Goal: Communication & Community: Answer question/provide support

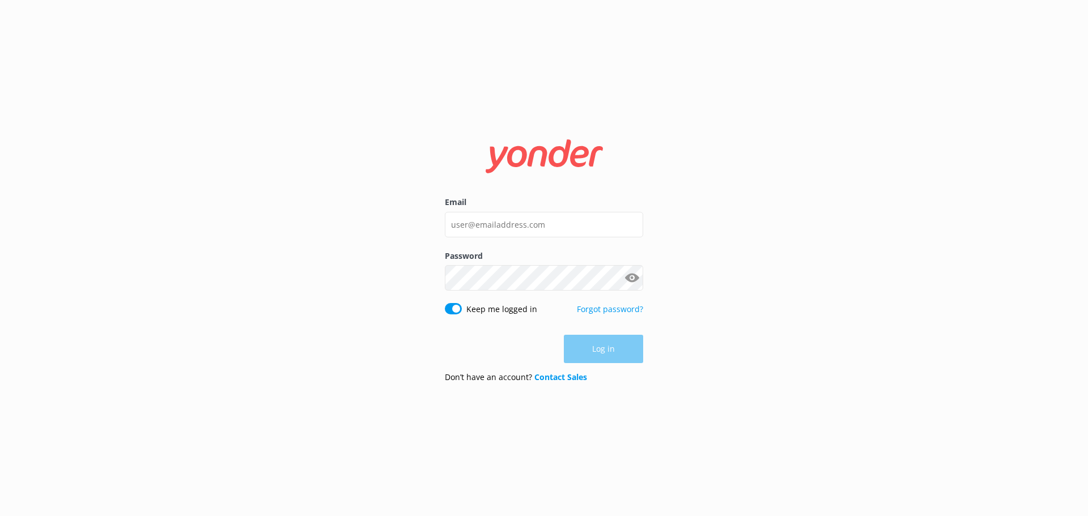
click at [551, 218] on input "Email" at bounding box center [544, 225] width 198 height 26
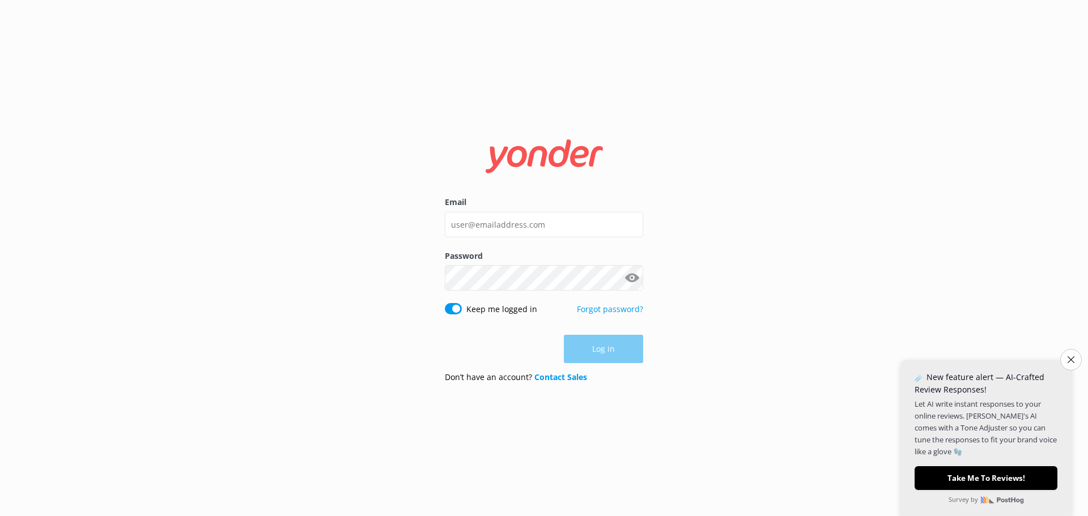
type input "[PERSON_NAME][EMAIL_ADDRESS][DOMAIN_NAME]"
click at [601, 333] on form "Email [PERSON_NAME][EMAIL_ADDRESS][DOMAIN_NAME] Password Show password Keep me …" at bounding box center [544, 258] width 198 height 268
click at [604, 349] on button "Log in" at bounding box center [603, 350] width 79 height 28
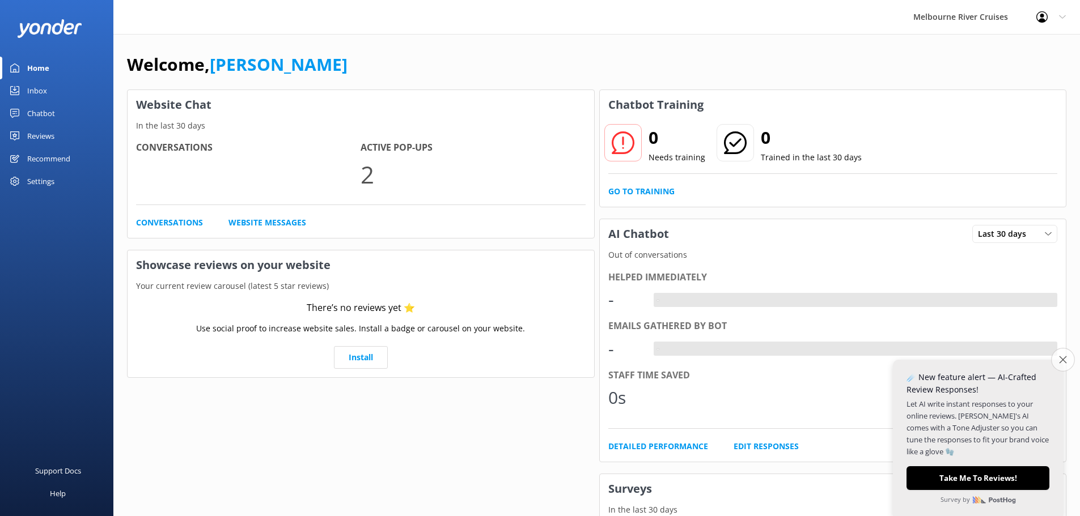
click at [1062, 362] on icon "Close survey" at bounding box center [1062, 359] width 7 height 7
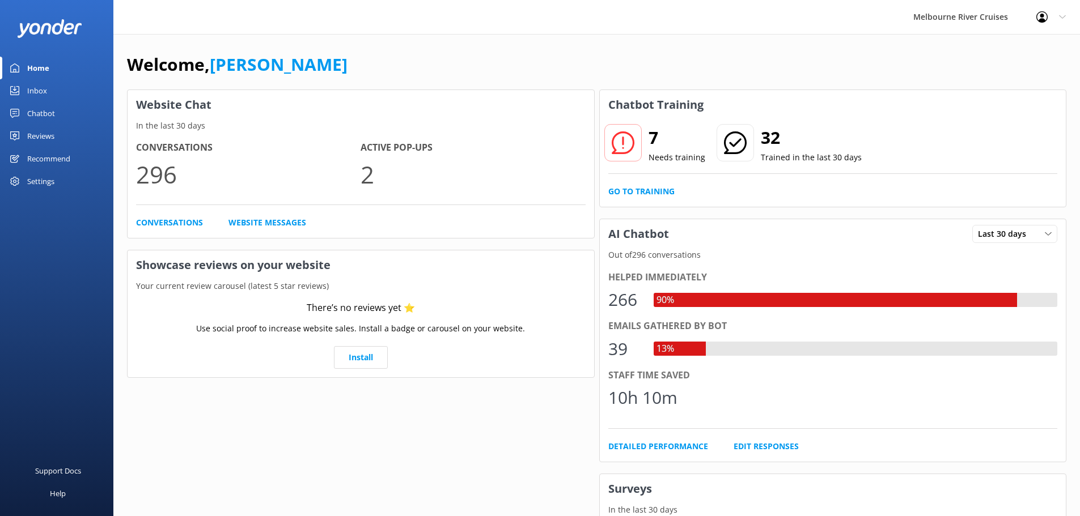
click at [39, 79] on div "Inbox" at bounding box center [37, 90] width 20 height 23
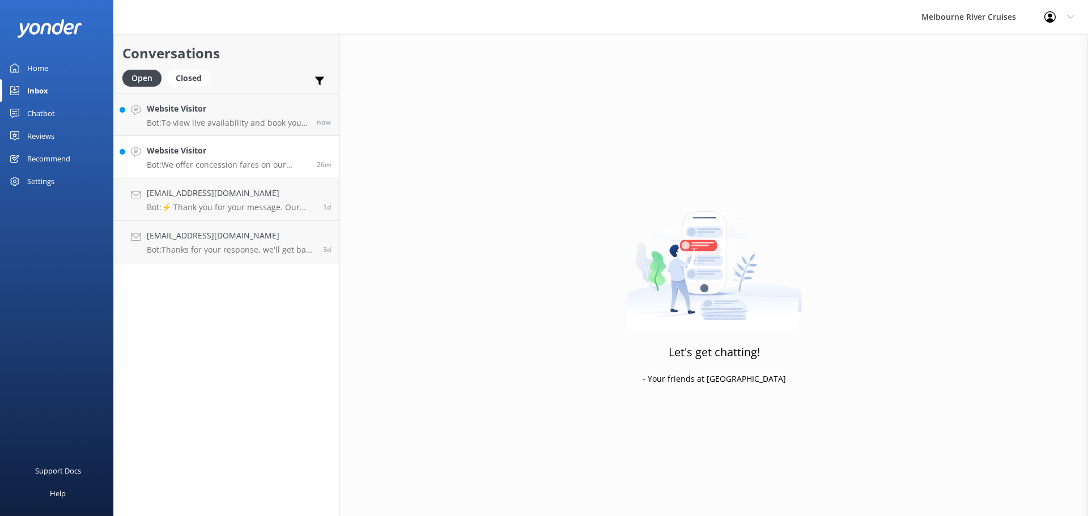
click at [245, 163] on p "Bot: We offer concession fares on our sightseeing cruises to full-time local an…" at bounding box center [228, 165] width 162 height 10
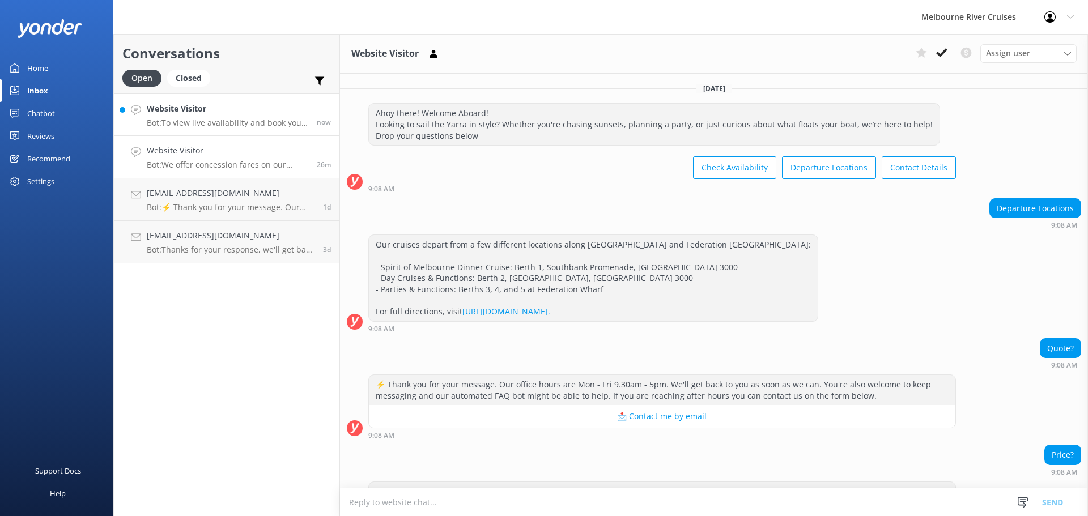
scroll to position [173, 0]
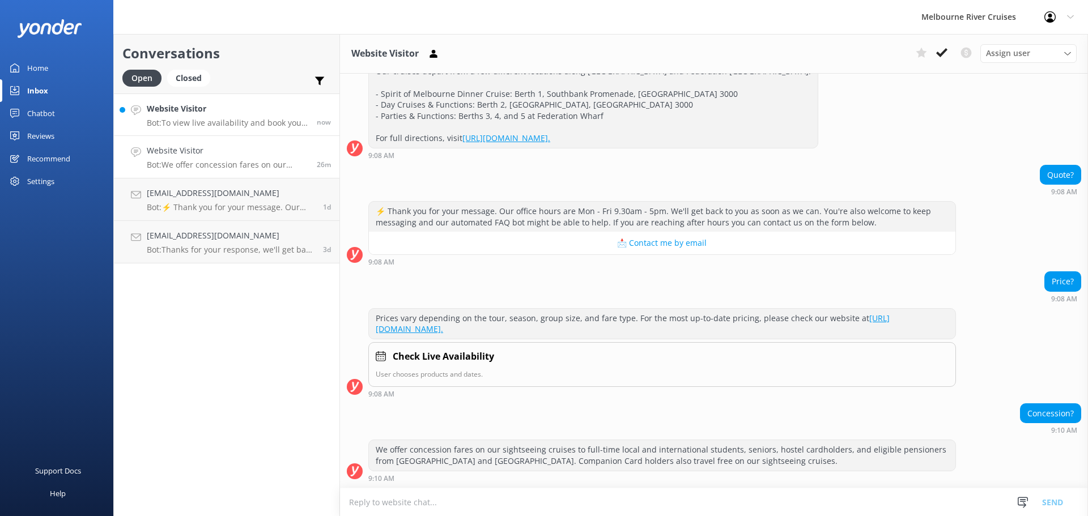
click at [259, 119] on p "Bot: To view live availability and book your Melbourne River Cruise experience,…" at bounding box center [228, 123] width 162 height 10
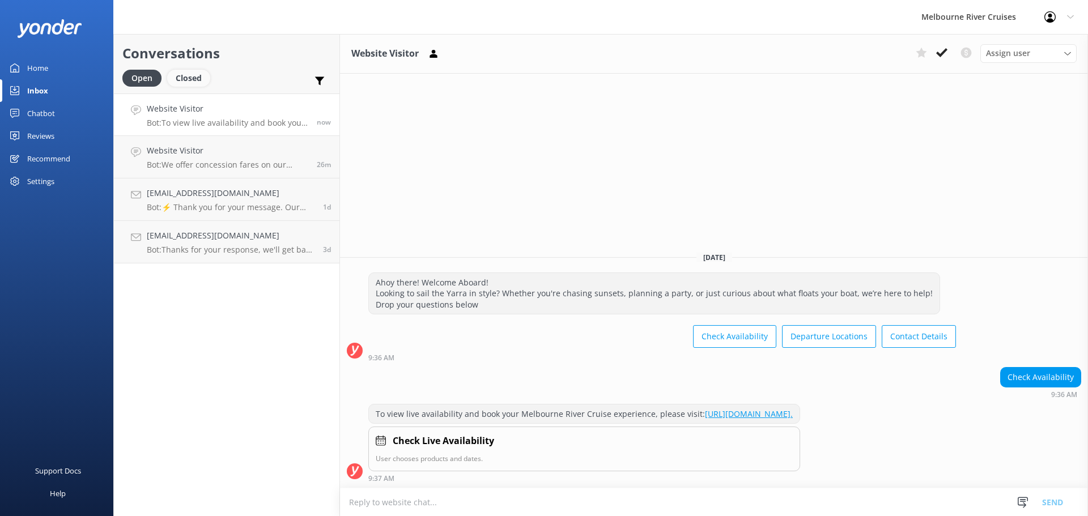
click at [195, 78] on div "Closed" at bounding box center [188, 78] width 43 height 17
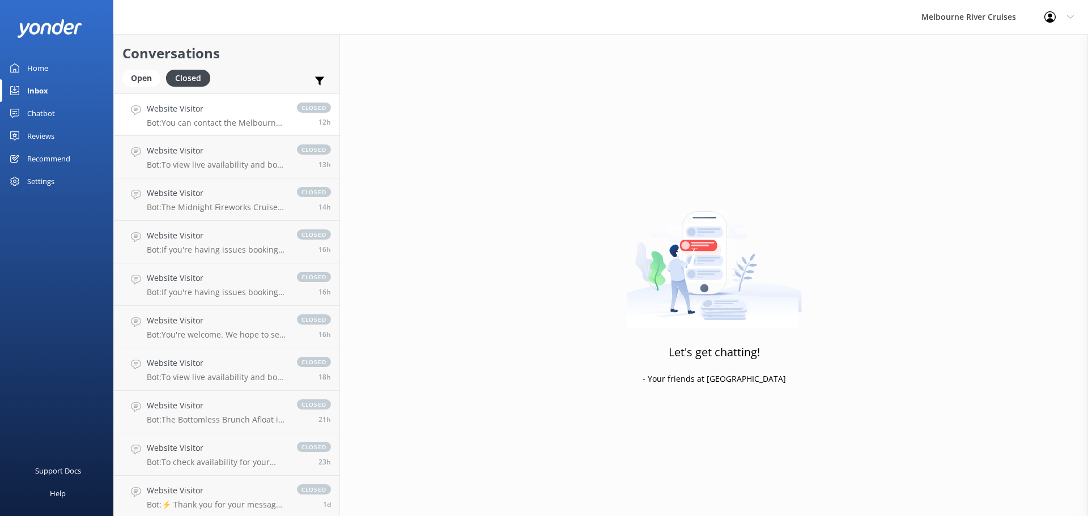
click at [262, 111] on h4 "Website Visitor" at bounding box center [216, 109] width 139 height 12
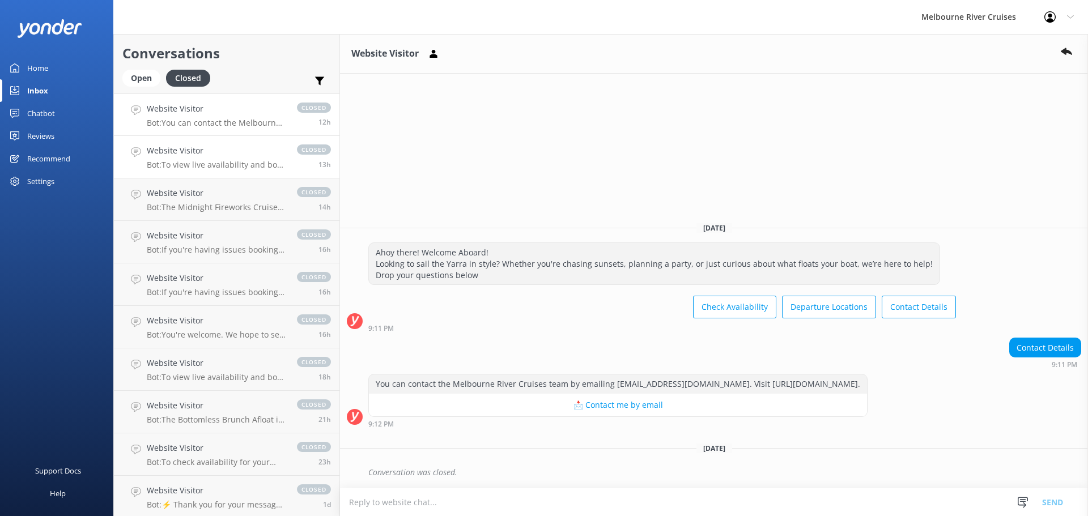
click at [252, 149] on h4 "Website Visitor" at bounding box center [216, 151] width 139 height 12
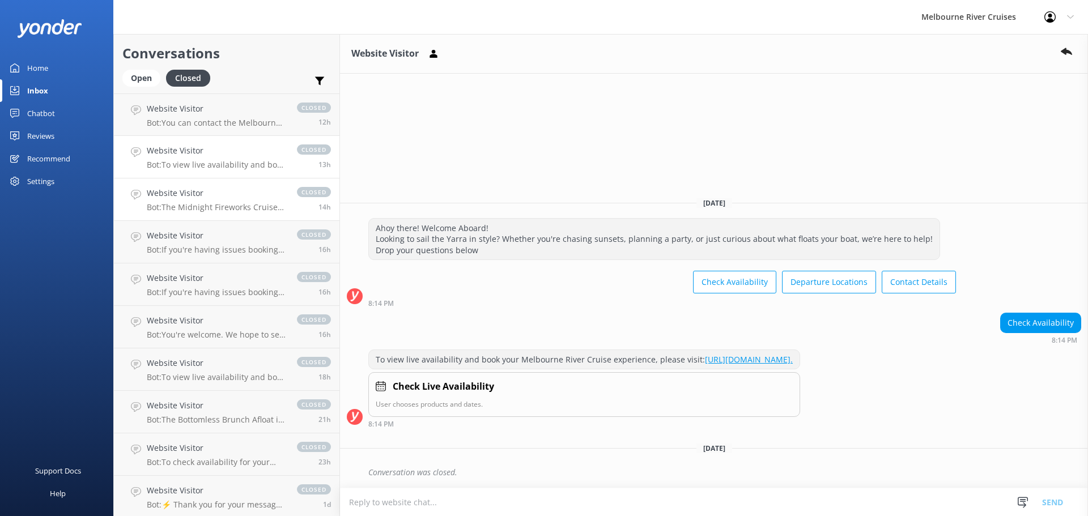
click at [248, 206] on p "Bot: The Midnight Fireworks Cruise is a 2-hour New Year’s Eve experience, but t…" at bounding box center [216, 207] width 139 height 10
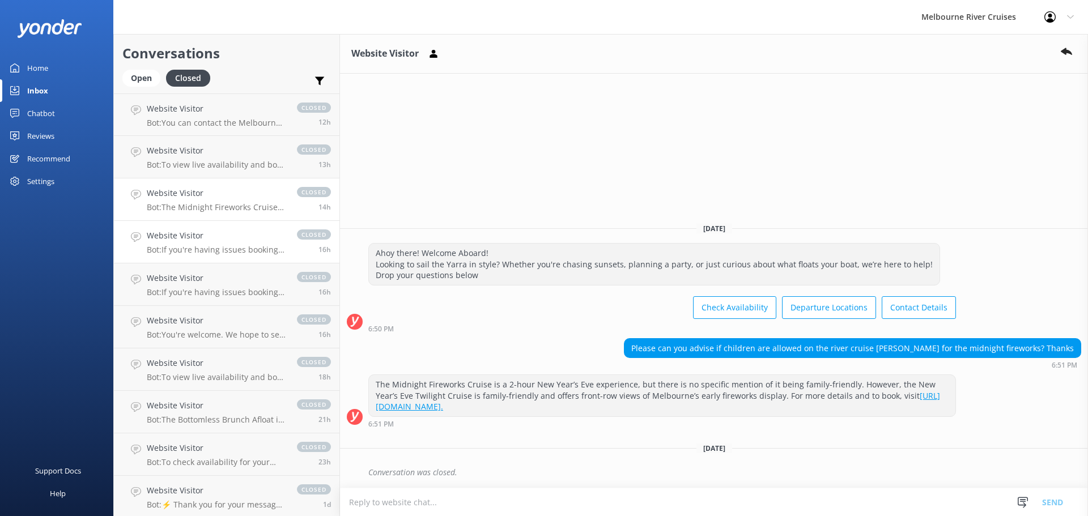
click at [258, 242] on h4 "Website Visitor" at bounding box center [216, 236] width 139 height 12
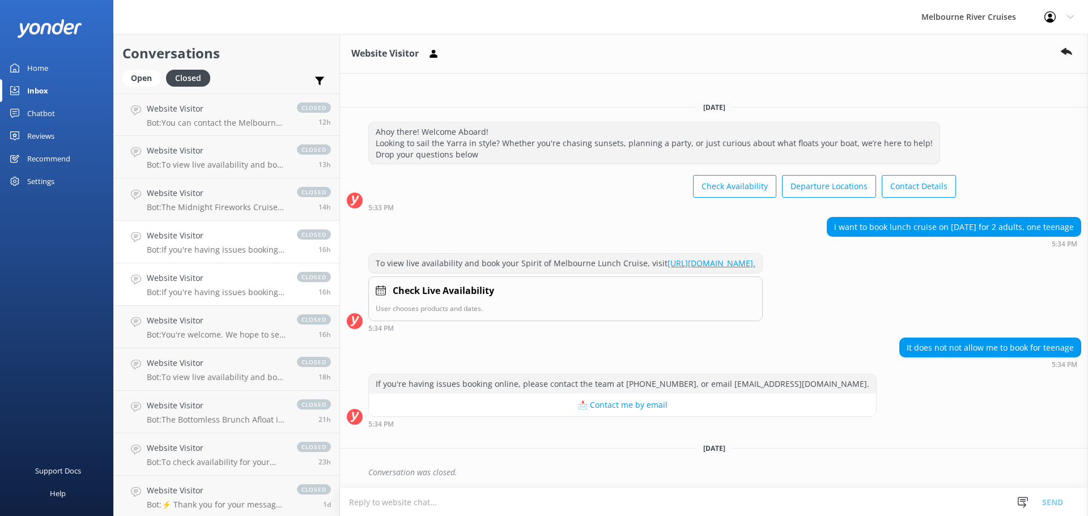
click at [253, 277] on h4 "Website Visitor" at bounding box center [216, 278] width 139 height 12
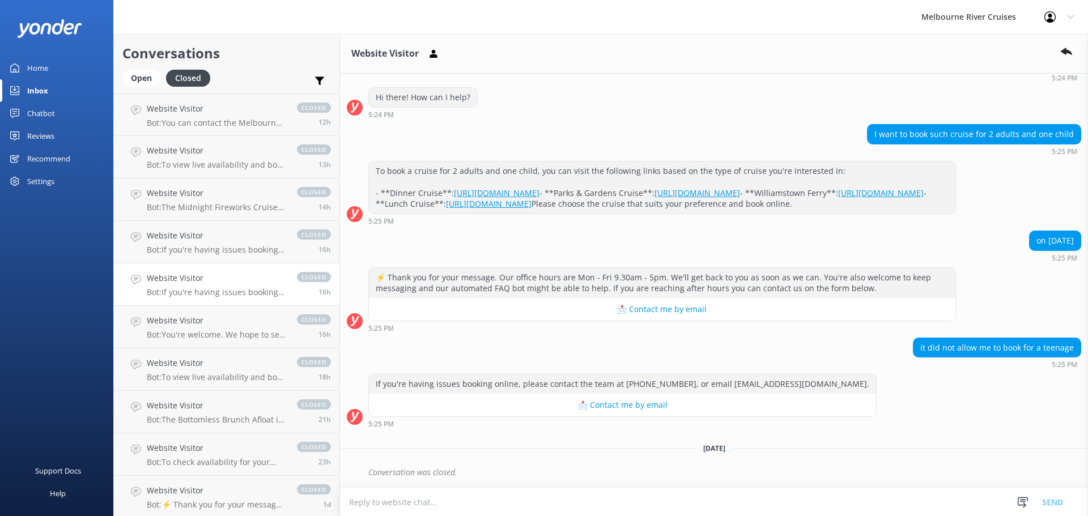
scroll to position [57, 0]
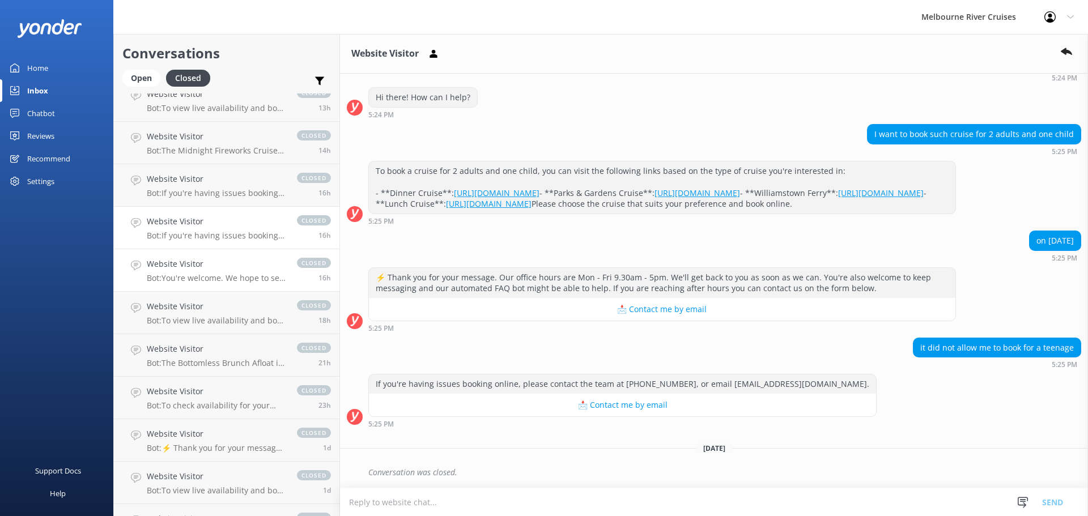
click at [237, 282] on p "Bot: You're welcome. We hope to see you at Melbourne River Cruises soon!" at bounding box center [216, 278] width 139 height 10
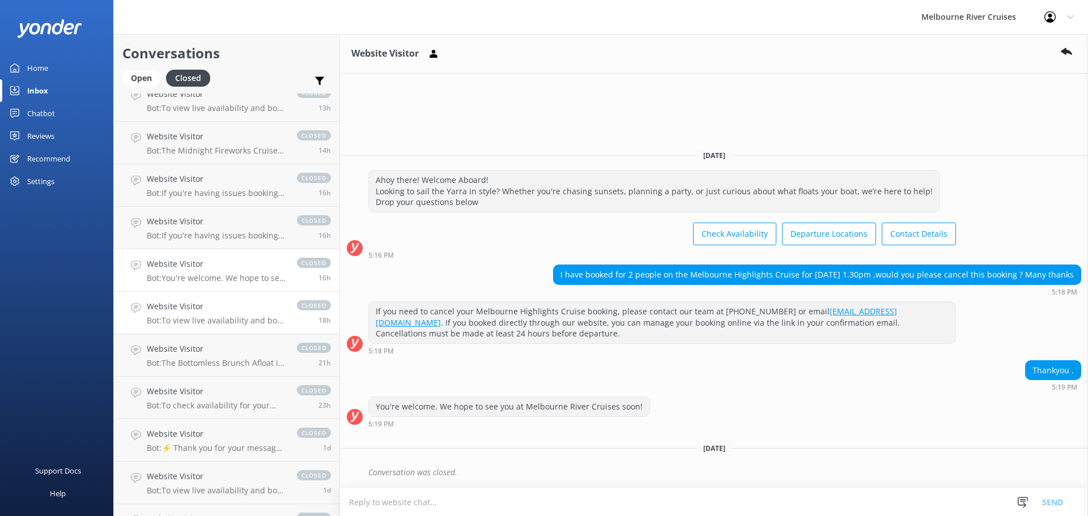
click at [235, 303] on h4 "Website Visitor" at bounding box center [216, 306] width 139 height 12
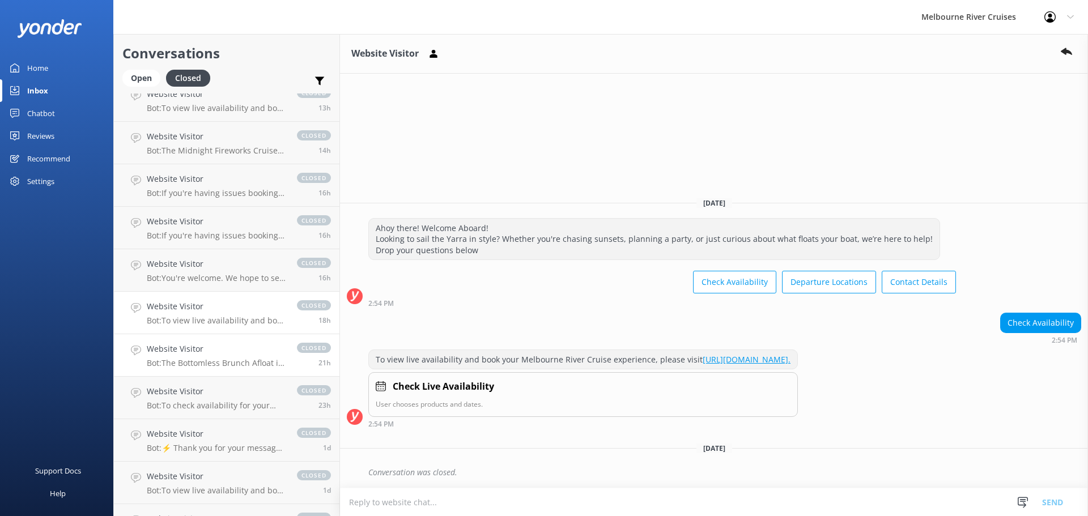
click at [224, 357] on div "Website Visitor Bot: The Bottomless Brunch Afloat is designed as an adult-focus…" at bounding box center [216, 355] width 139 height 25
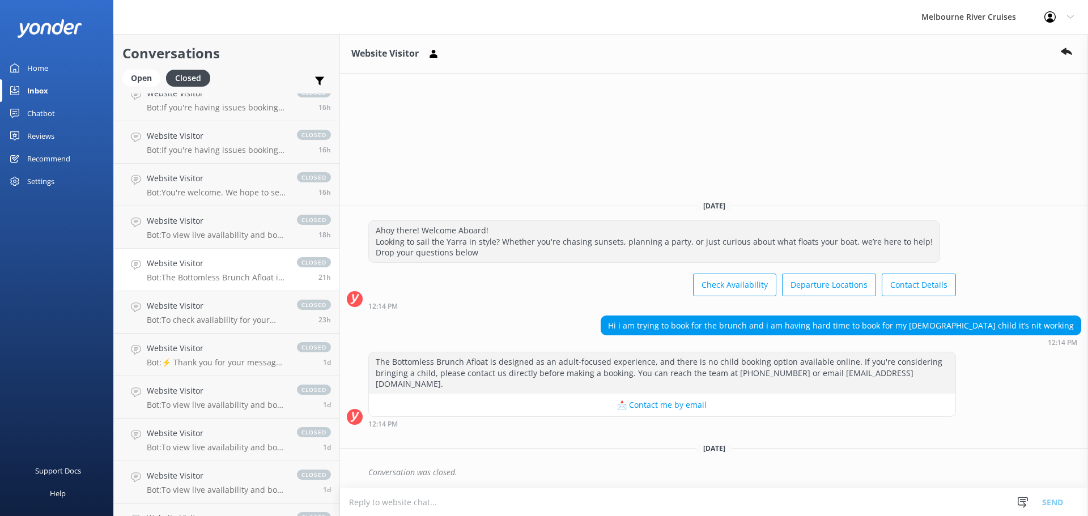
scroll to position [170, 0]
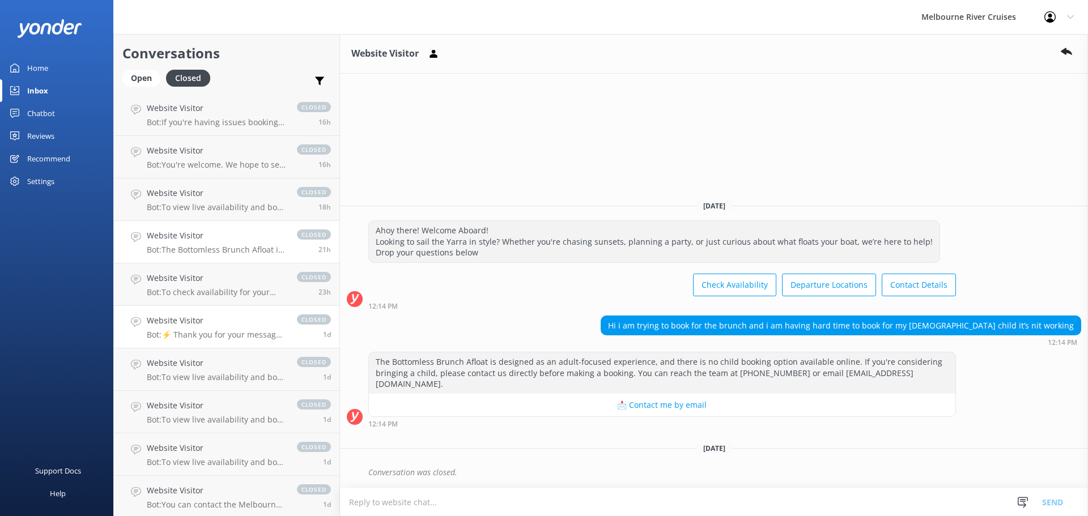
drag, startPoint x: 224, startPoint y: 286, endPoint x: 224, endPoint y: 310, distance: 24.4
click at [224, 286] on div "Website Visitor Bot: To check availability for your Melbourne River Cruise expe…" at bounding box center [216, 284] width 139 height 25
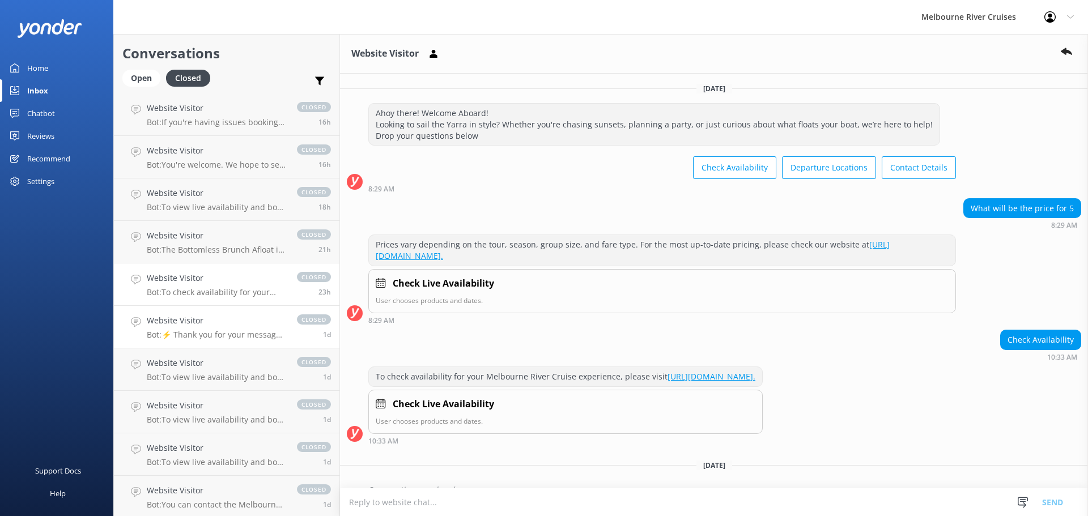
scroll to position [17, 0]
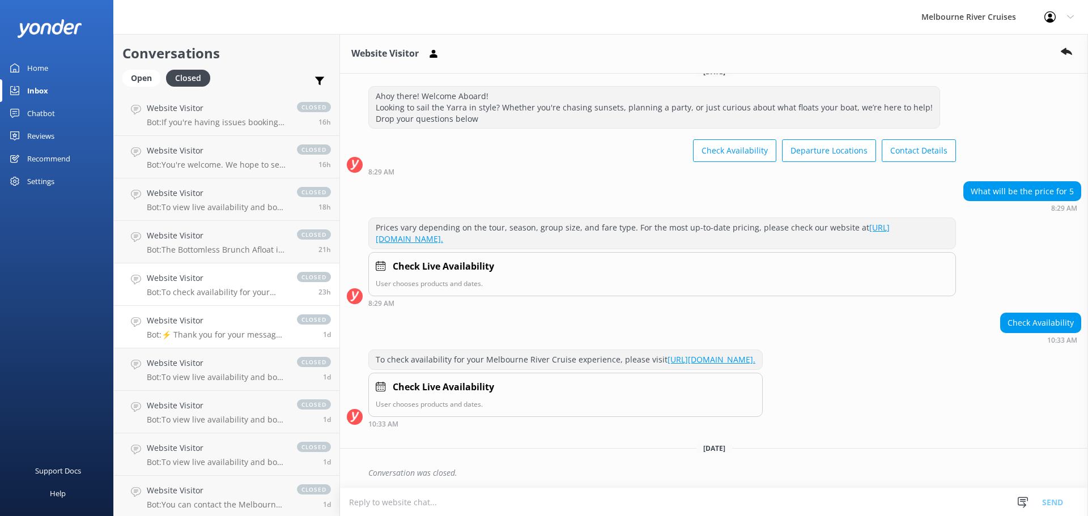
click at [224, 315] on h4 "Website Visitor" at bounding box center [216, 321] width 139 height 12
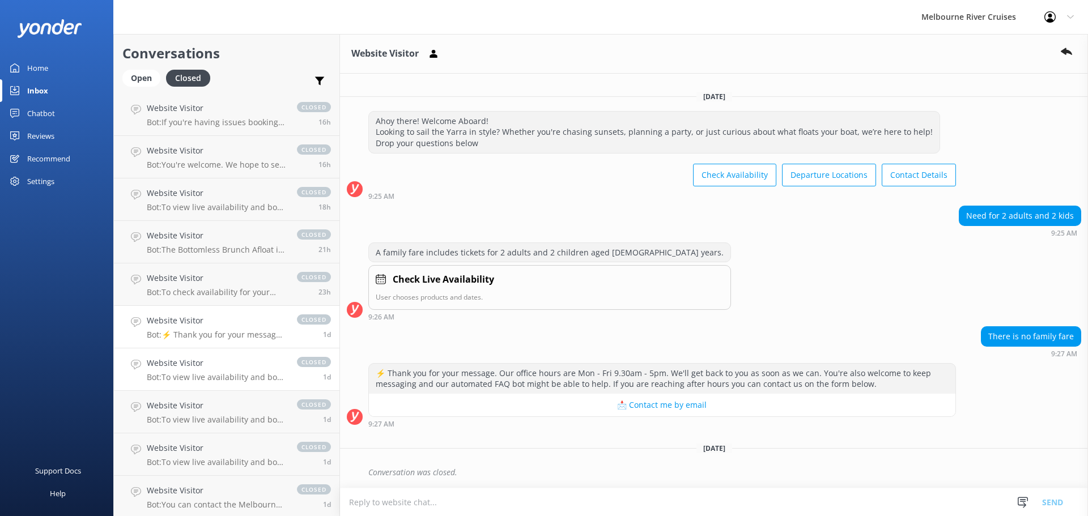
click at [227, 372] on div "Website Visitor Bot: To view live availability and book your Melbourne River Cr…" at bounding box center [216, 369] width 139 height 25
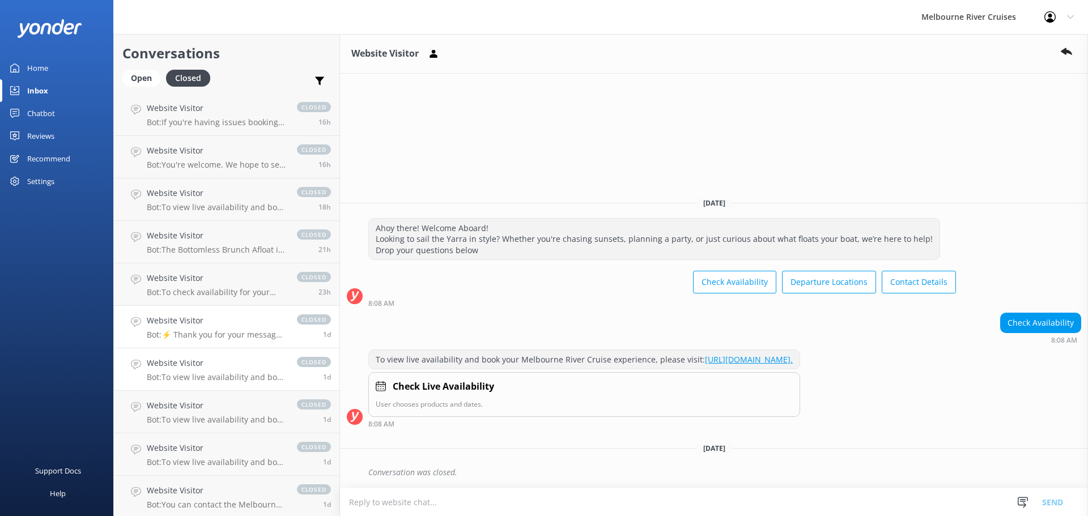
click at [227, 346] on link "Website Visitor Bot: ⚡ Thank you for your message. Our office hours are Mon - F…" at bounding box center [227, 327] width 226 height 43
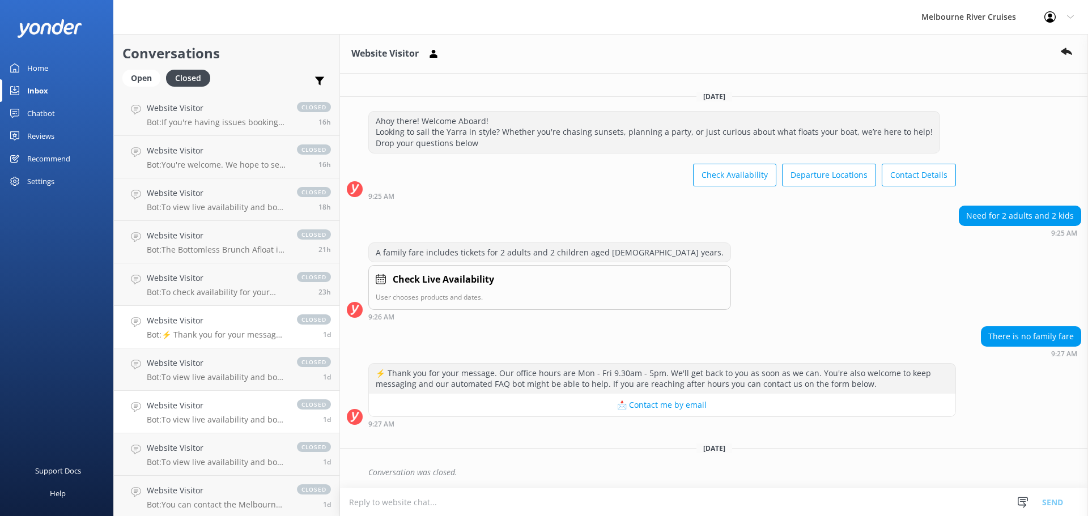
click at [231, 420] on p "Bot: To view live availability and book your Melbourne River Cruise experience,…" at bounding box center [216, 420] width 139 height 10
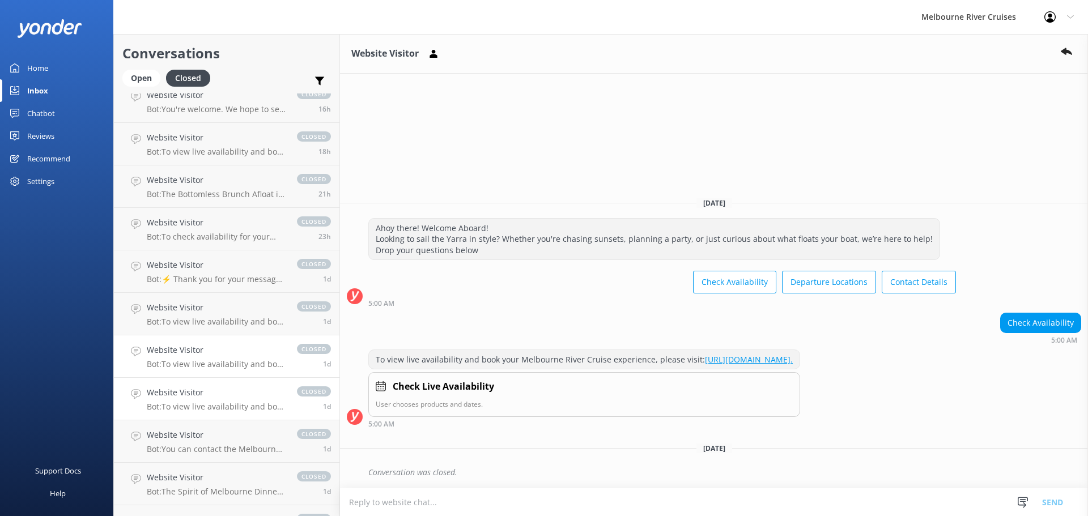
scroll to position [227, 0]
click at [260, 396] on h4 "Website Visitor" at bounding box center [216, 391] width 139 height 12
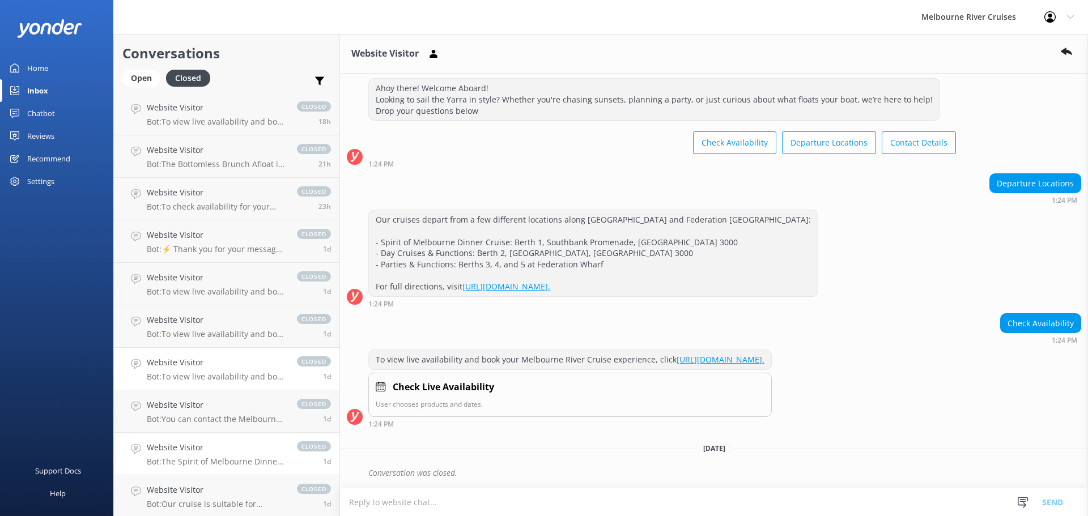
scroll to position [283, 0]
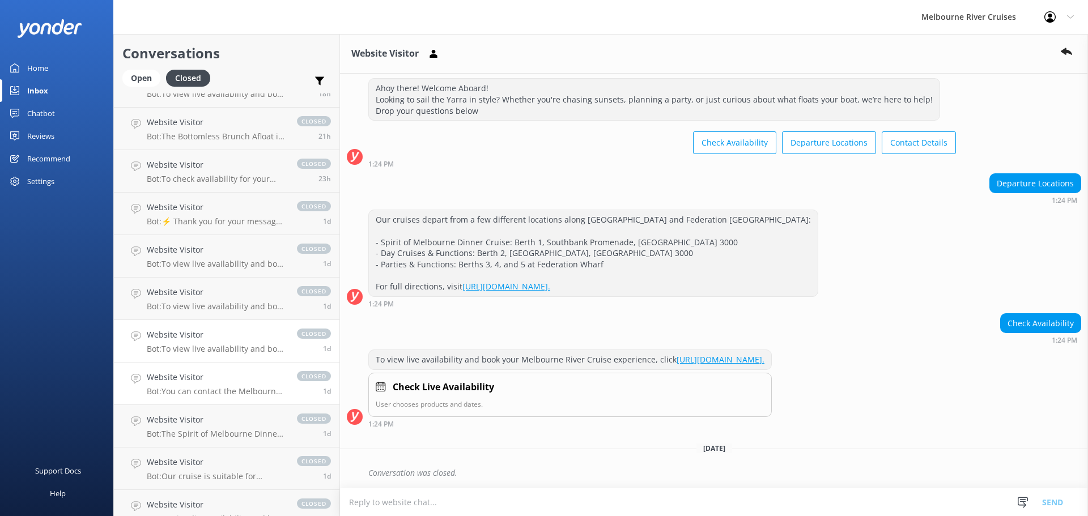
click at [231, 391] on p "Bot: You can contact the Melbourne River Cruises team by emailing [EMAIL_ADDRES…" at bounding box center [216, 392] width 139 height 10
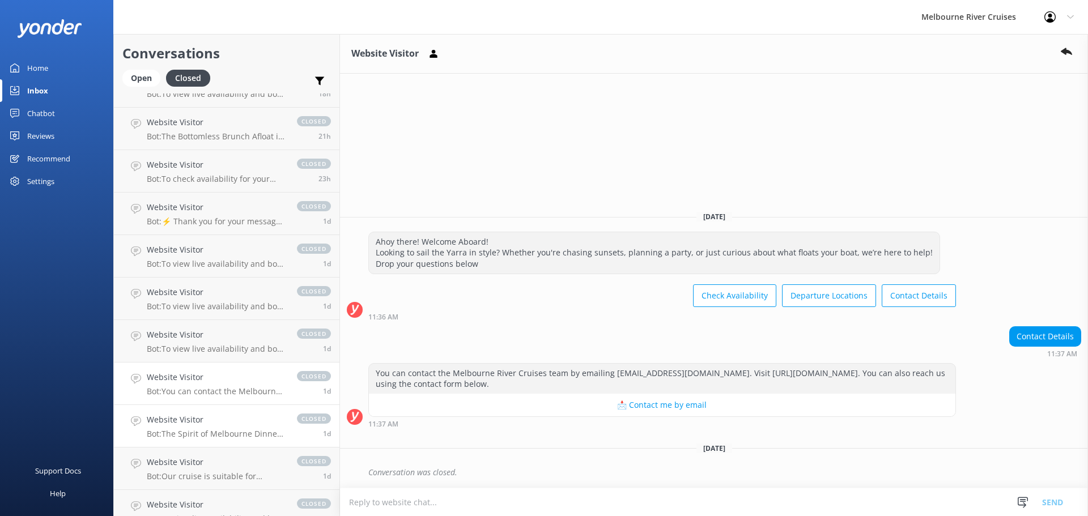
drag, startPoint x: 230, startPoint y: 418, endPoint x: 228, endPoint y: 426, distance: 8.3
click at [230, 418] on h4 "Website Visitor" at bounding box center [216, 420] width 139 height 12
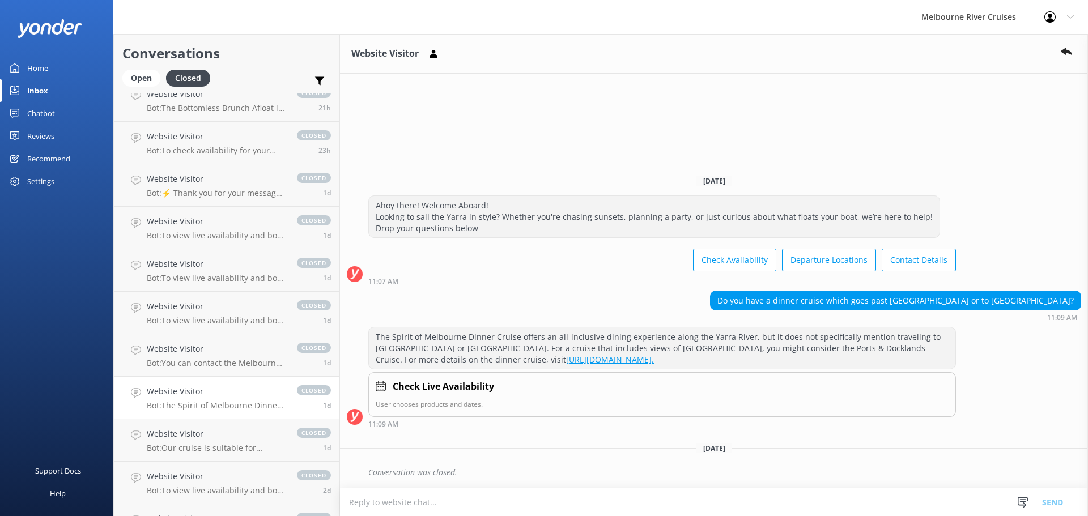
scroll to position [340, 0]
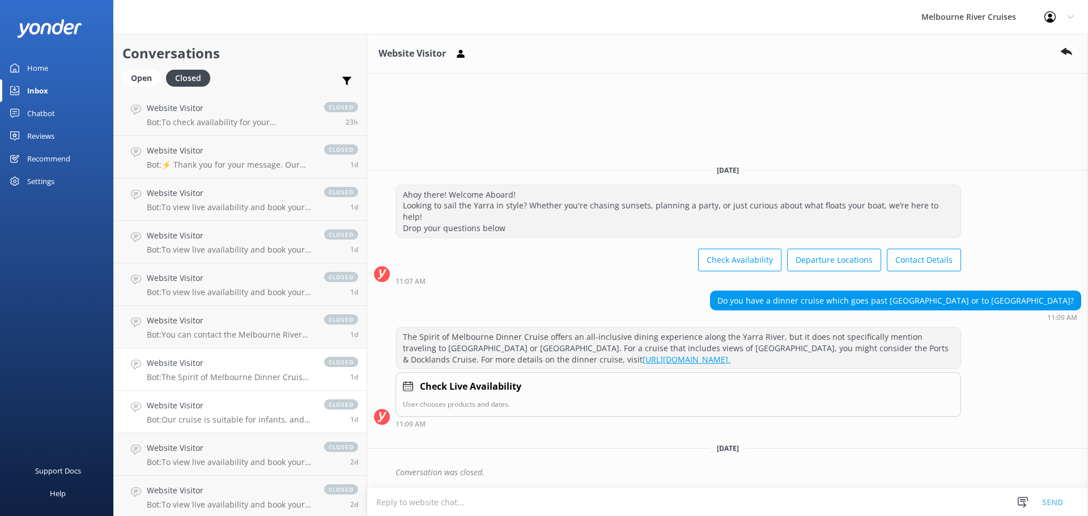
click at [244, 418] on p "Bot: Our cruise is suitable for infants, and we do allow foldable prams onboard…" at bounding box center [230, 420] width 166 height 10
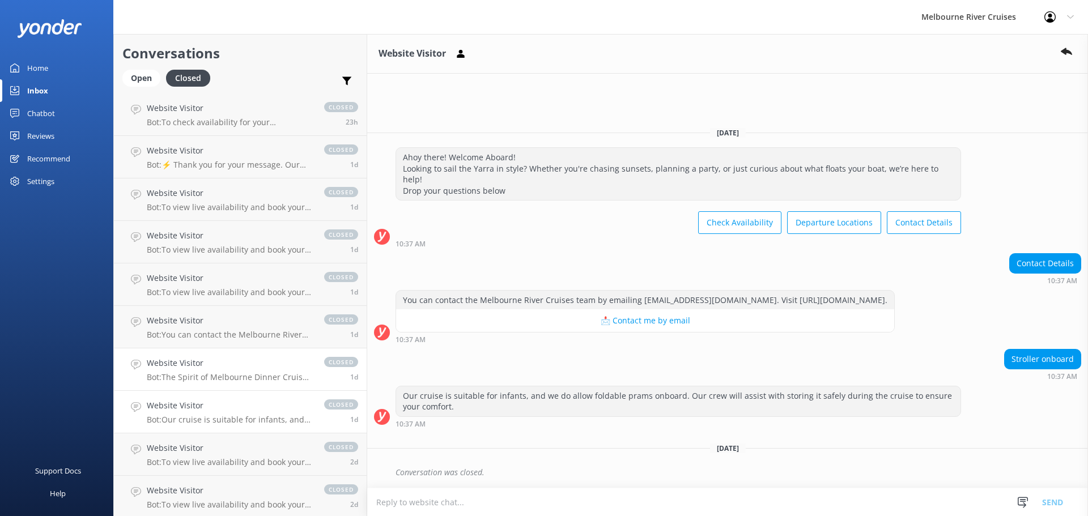
click at [247, 379] on p "Bot: The Spirit of Melbourne Dinner Cruise offers an all-inclusive dining exper…" at bounding box center [230, 377] width 166 height 10
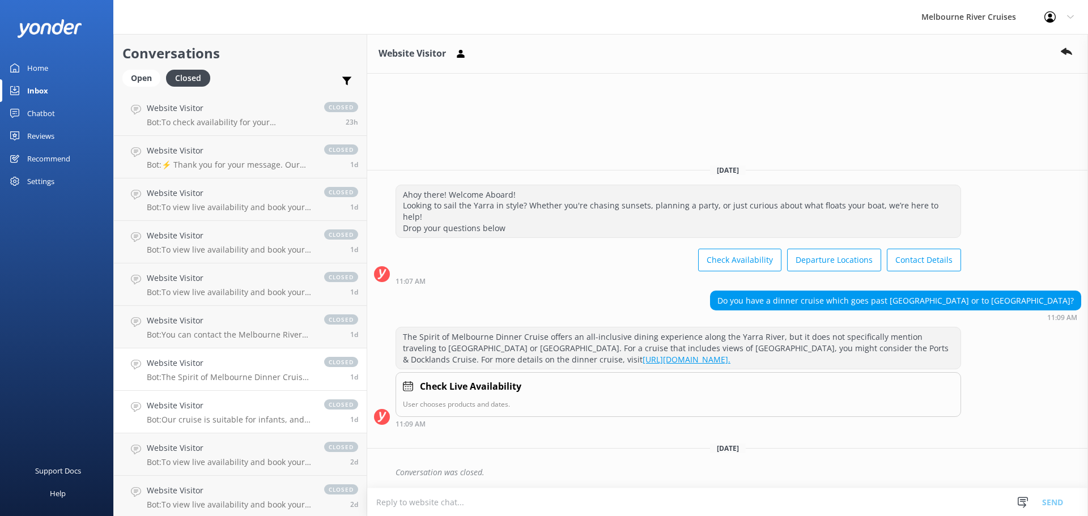
click at [239, 410] on h4 "Website Visitor" at bounding box center [230, 406] width 166 height 12
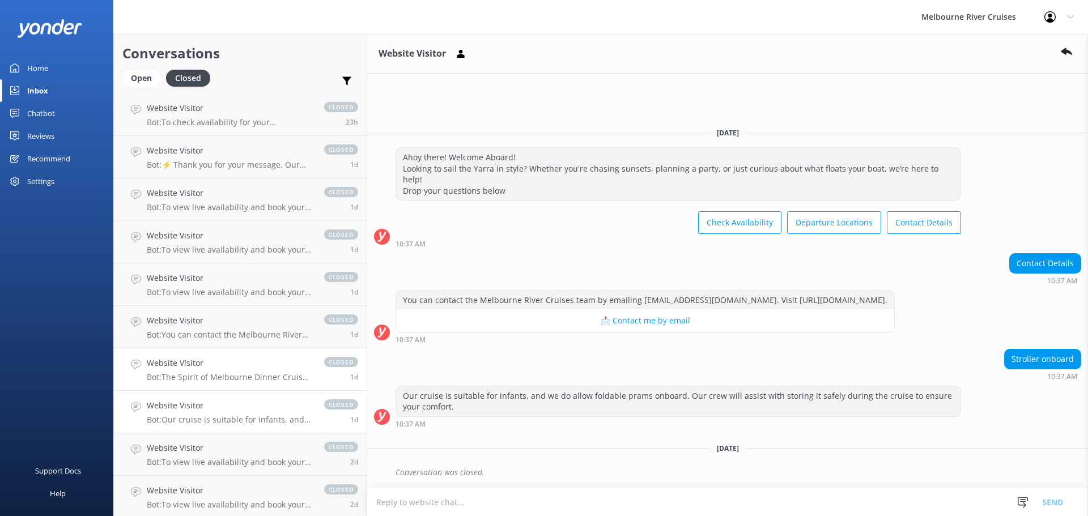
click at [236, 382] on p "Bot: The Spirit of Melbourne Dinner Cruise offers an all-inclusive dining exper…" at bounding box center [230, 377] width 166 height 10
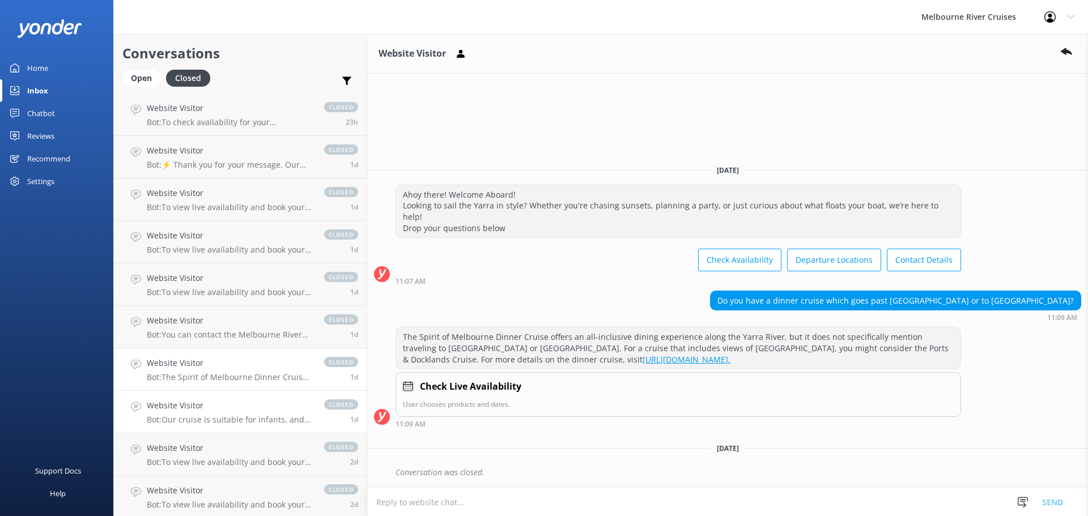
click at [234, 402] on h4 "Website Visitor" at bounding box center [230, 406] width 166 height 12
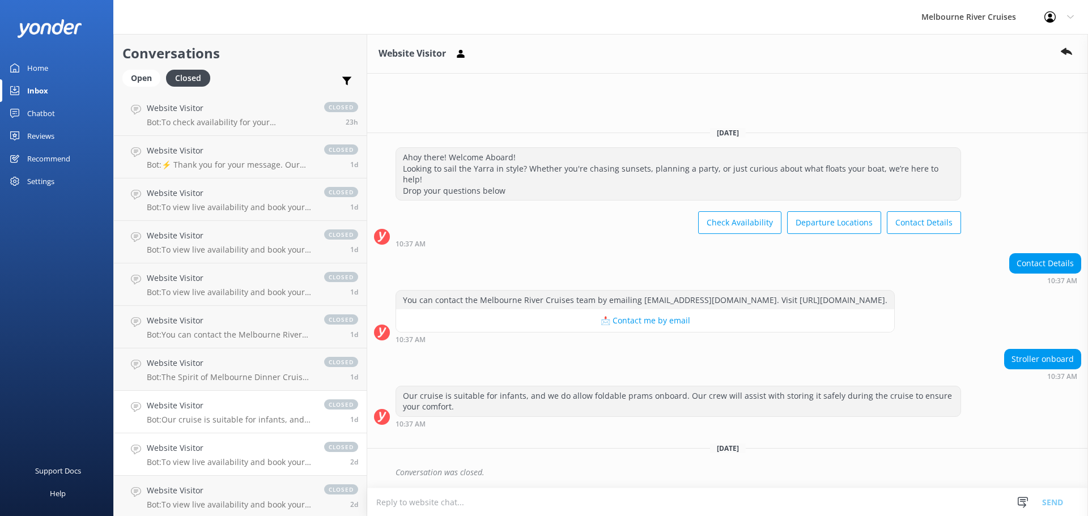
click at [222, 443] on h4 "Website Visitor" at bounding box center [230, 448] width 166 height 12
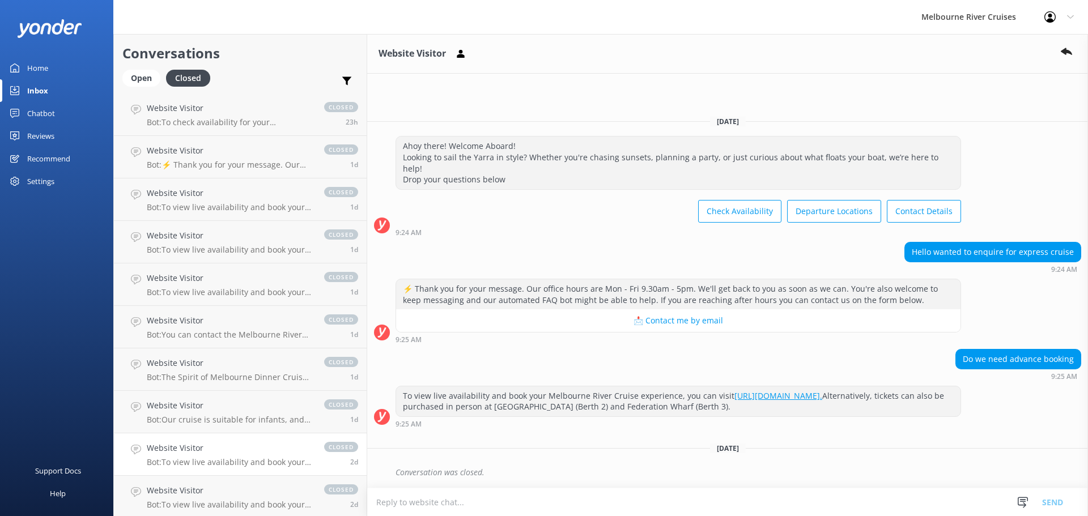
scroll to position [397, 0]
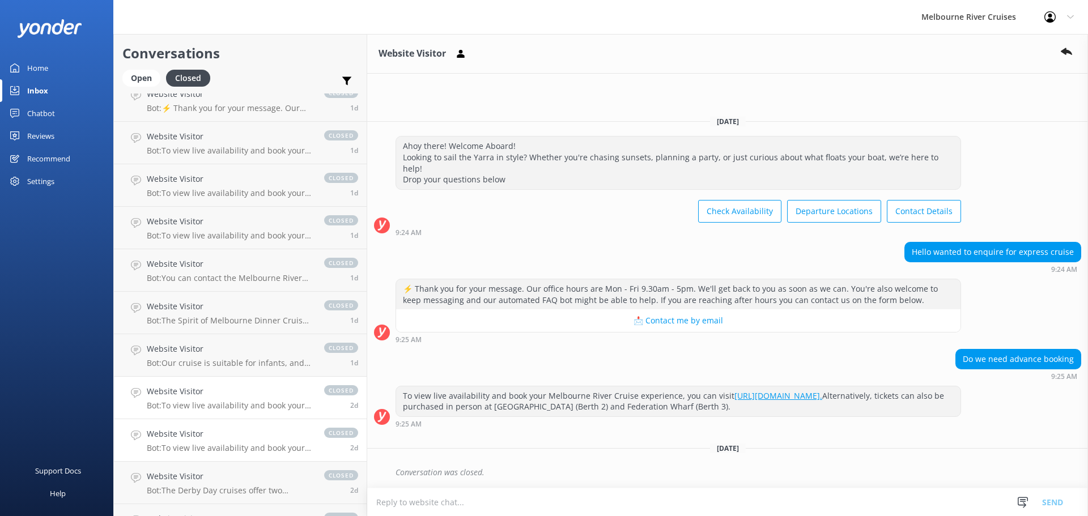
click at [232, 438] on h4 "Website Visitor" at bounding box center [230, 434] width 166 height 12
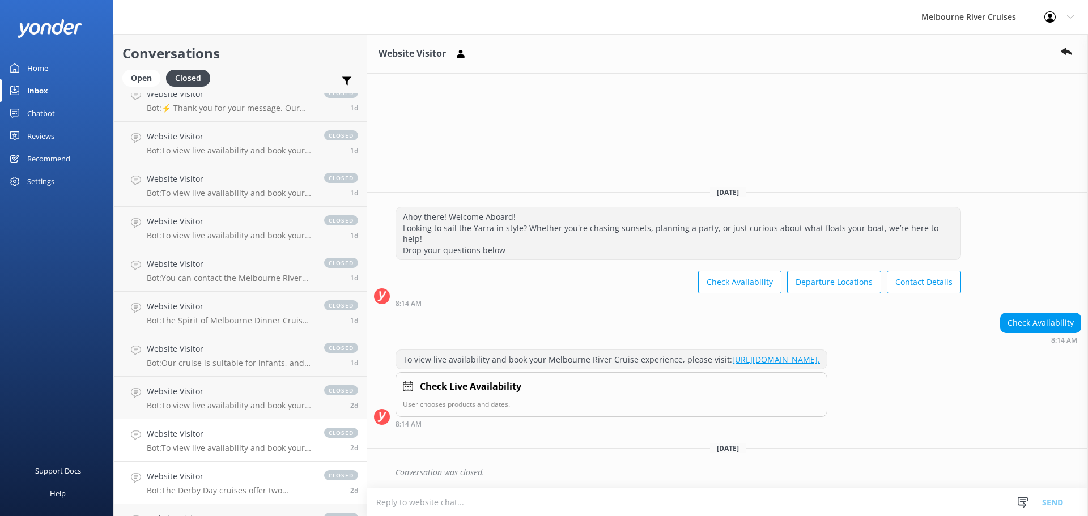
click at [221, 480] on h4 "Website Visitor" at bounding box center [230, 476] width 166 height 12
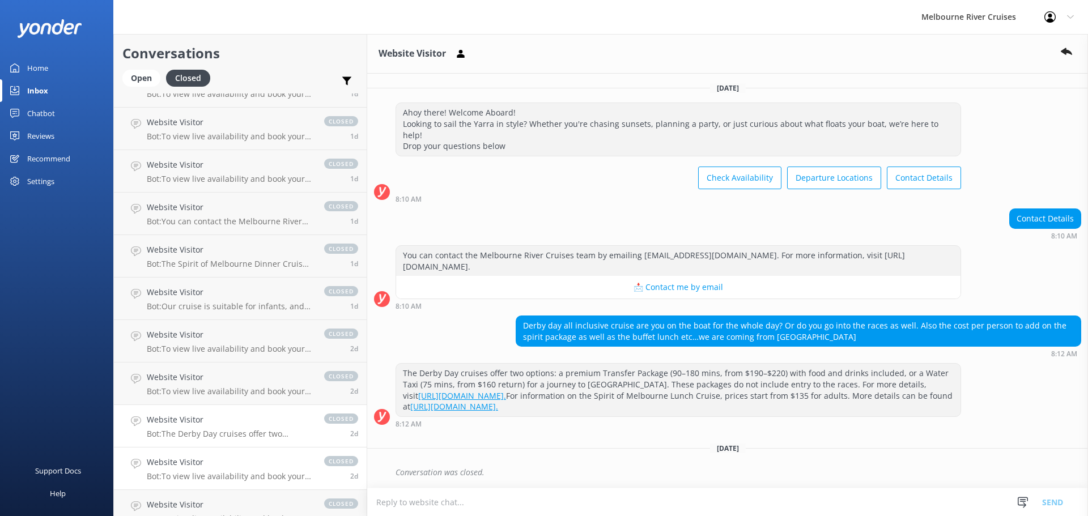
scroll to position [510, 0]
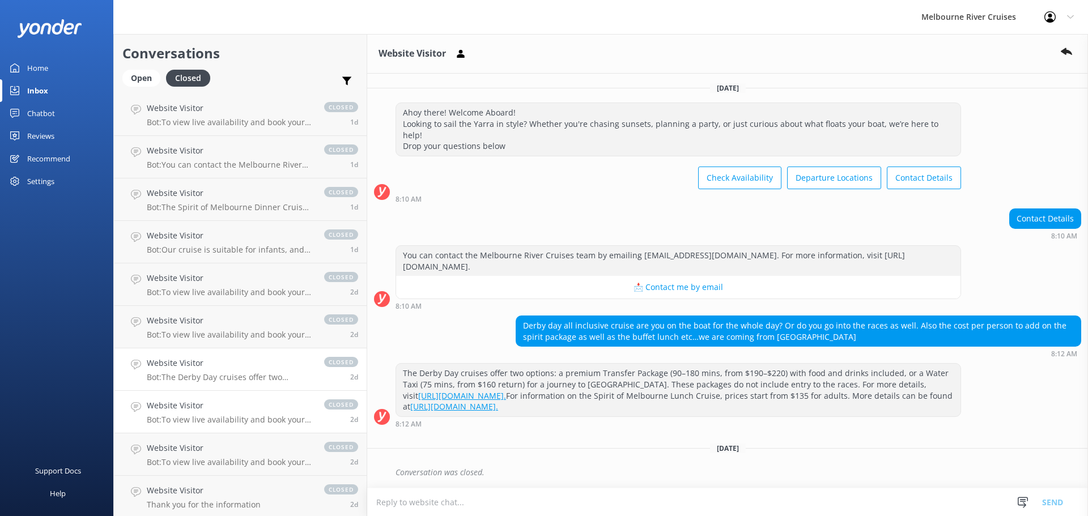
click at [210, 417] on p "Bot: To view live availability and book your Melbourne River Cruise experience,…" at bounding box center [230, 420] width 166 height 10
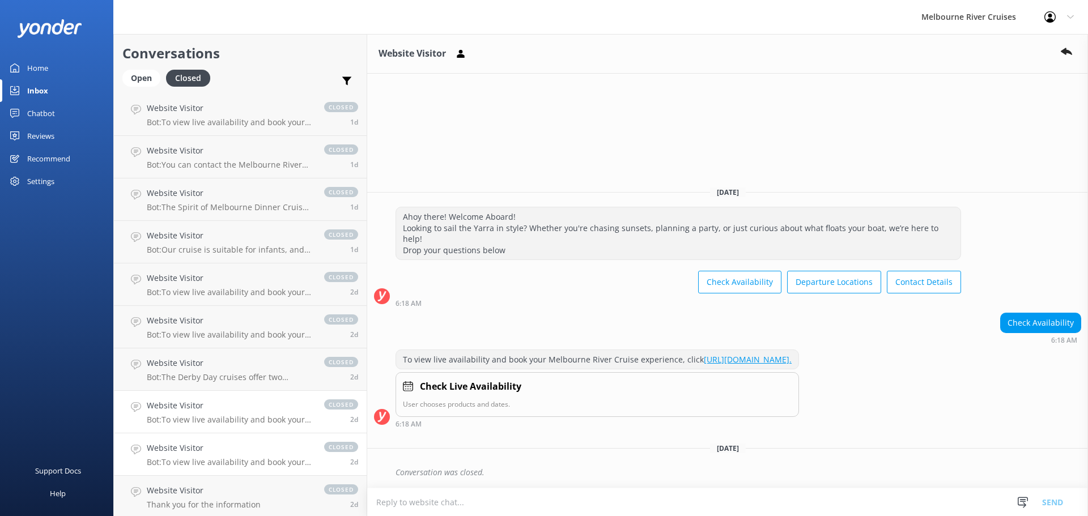
click at [214, 452] on h4 "Website Visitor" at bounding box center [230, 448] width 166 height 12
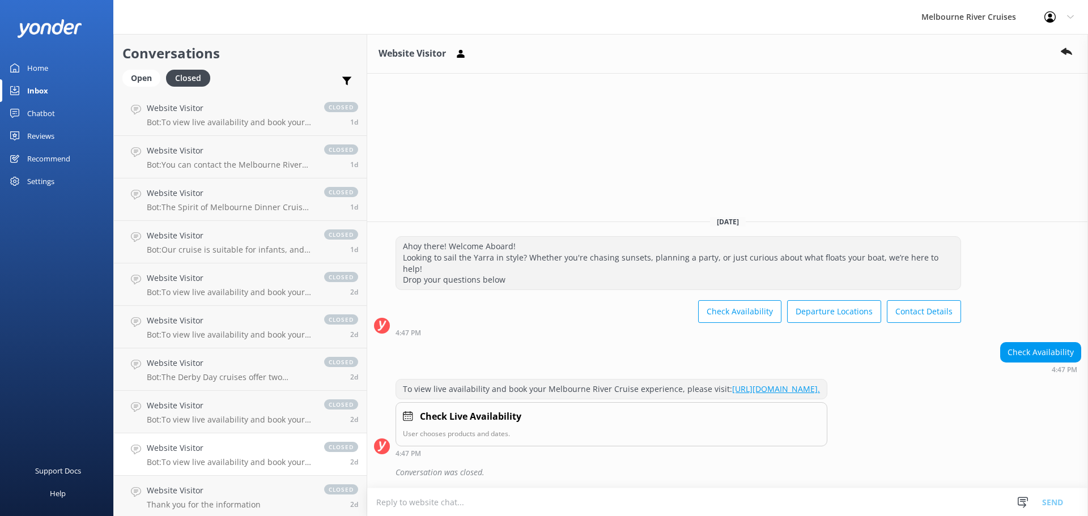
scroll to position [567, 0]
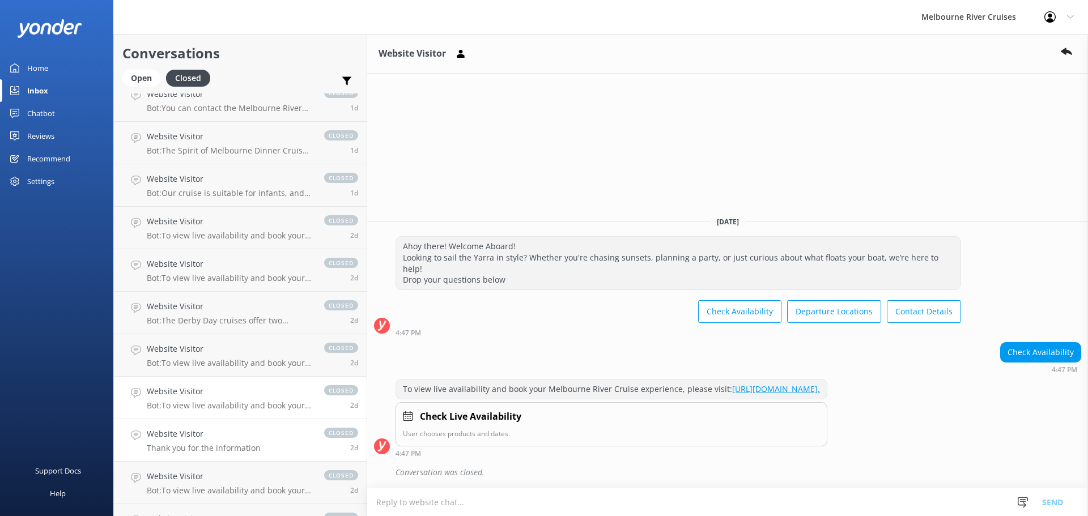
click at [227, 448] on p "Thank you for the information" at bounding box center [204, 448] width 114 height 10
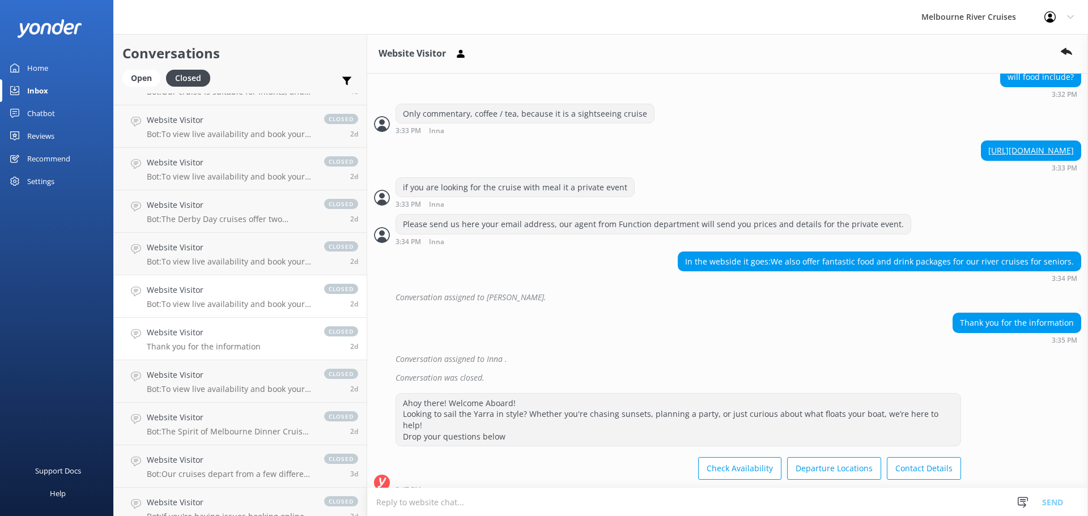
scroll to position [680, 0]
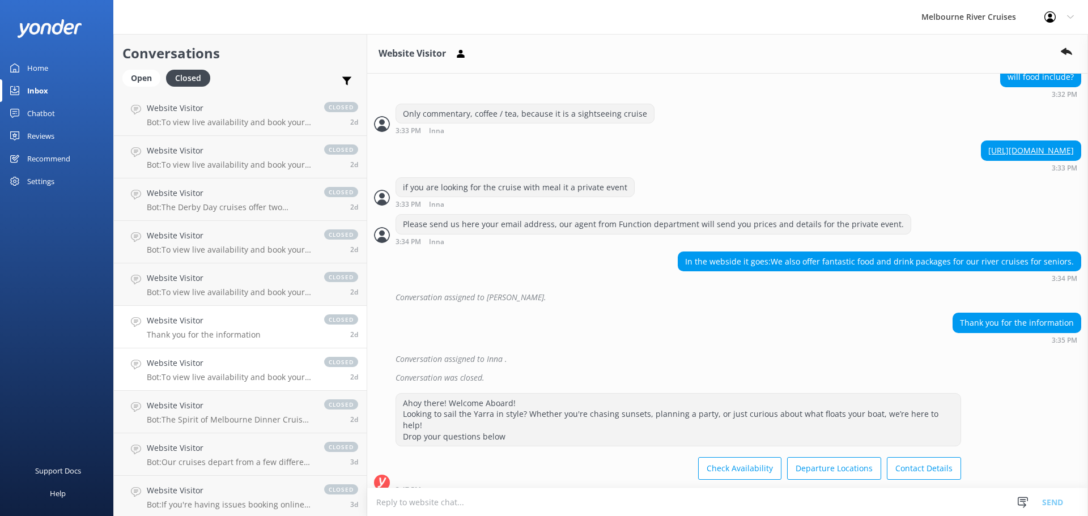
click at [248, 378] on p "Bot: To view live availability and book your Melbourne River Cruise experience,…" at bounding box center [230, 377] width 166 height 10
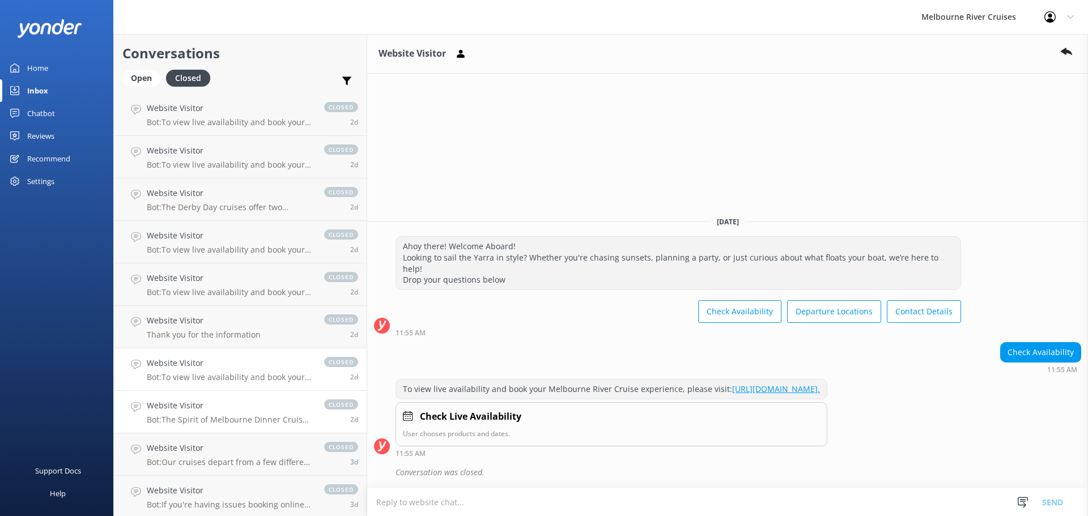
click at [234, 417] on p "Bot: The Spirit of Melbourne Dinner Cruise features a four-course menu showcasi…" at bounding box center [230, 420] width 166 height 10
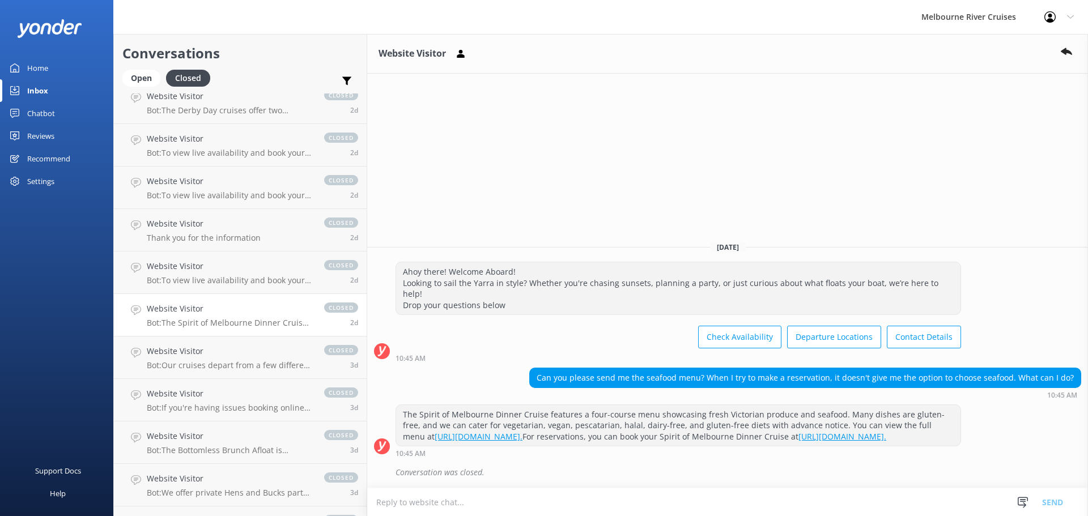
scroll to position [794, 0]
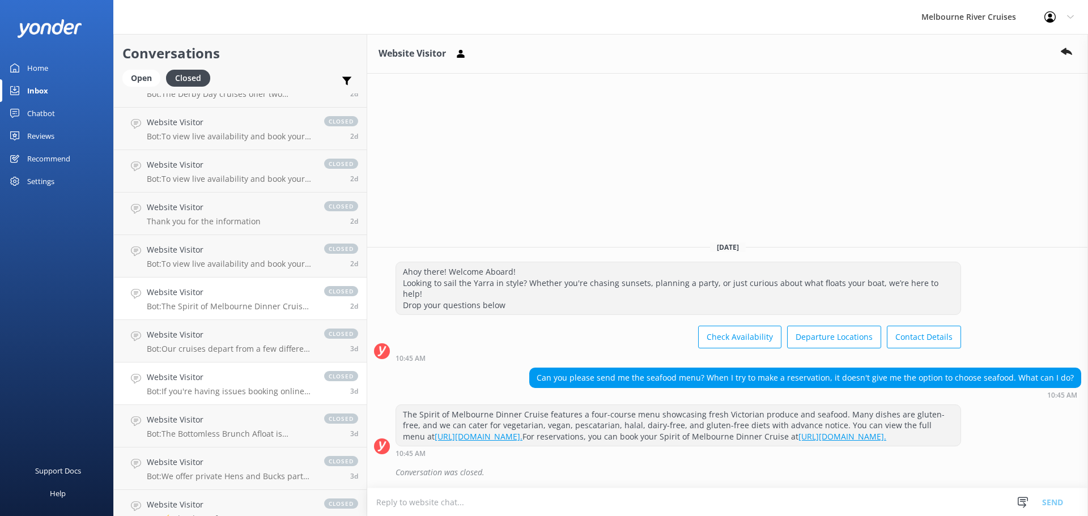
click at [258, 397] on link "Website Visitor Bot: If you're having issues booking online for more than 10 pe…" at bounding box center [240, 384] width 253 height 43
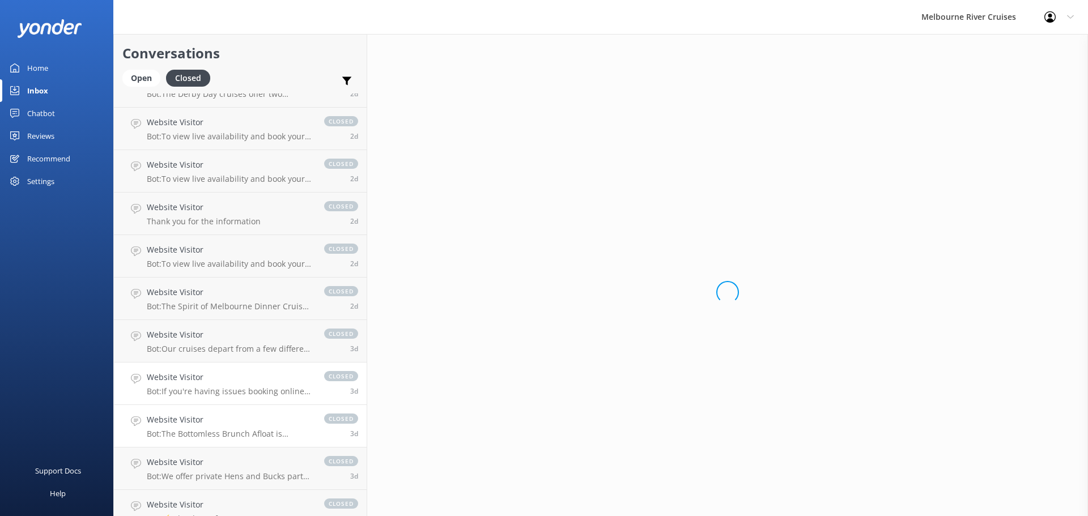
click at [261, 425] on h4 "Website Visitor" at bounding box center [230, 420] width 166 height 12
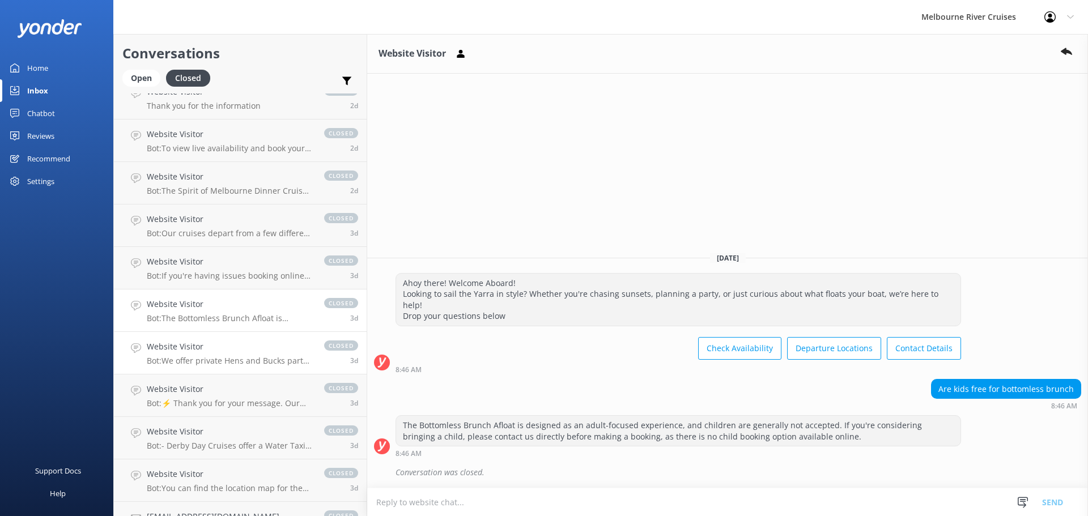
scroll to position [964, 0]
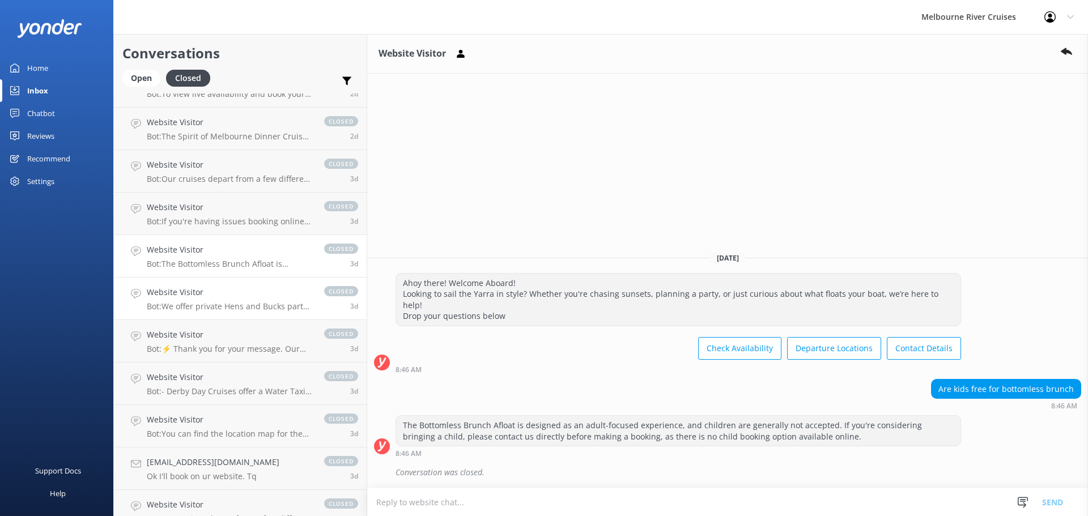
drag, startPoint x: 249, startPoint y: 300, endPoint x: 252, endPoint y: 306, distance: 5.8
click at [249, 301] on div "Website Visitor Bot: We offer private Hens and Bucks party cruises for a fun an…" at bounding box center [230, 298] width 166 height 25
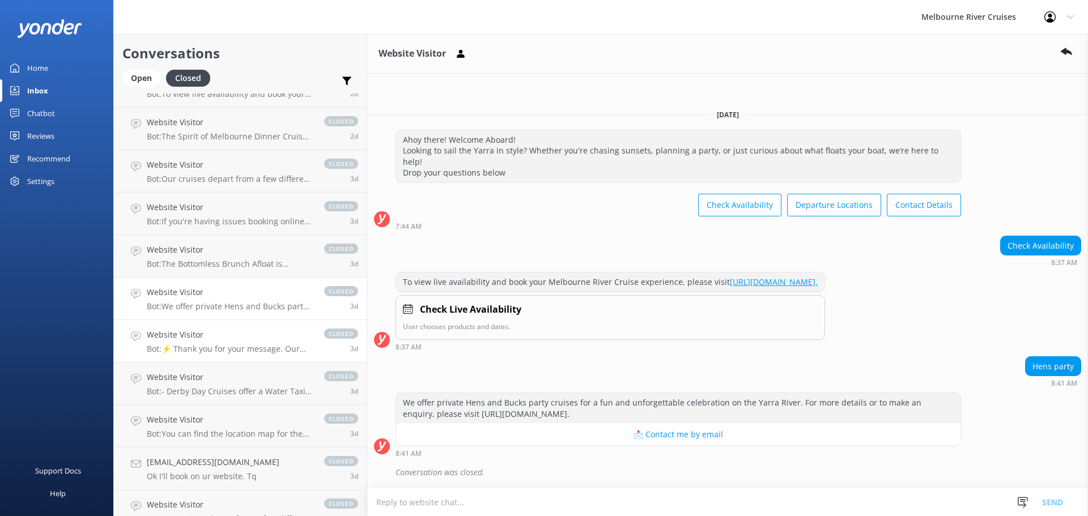
click at [241, 357] on link "Website Visitor Bot: ⚡ Thank you for your message. Our office hours are Mon - F…" at bounding box center [240, 341] width 253 height 43
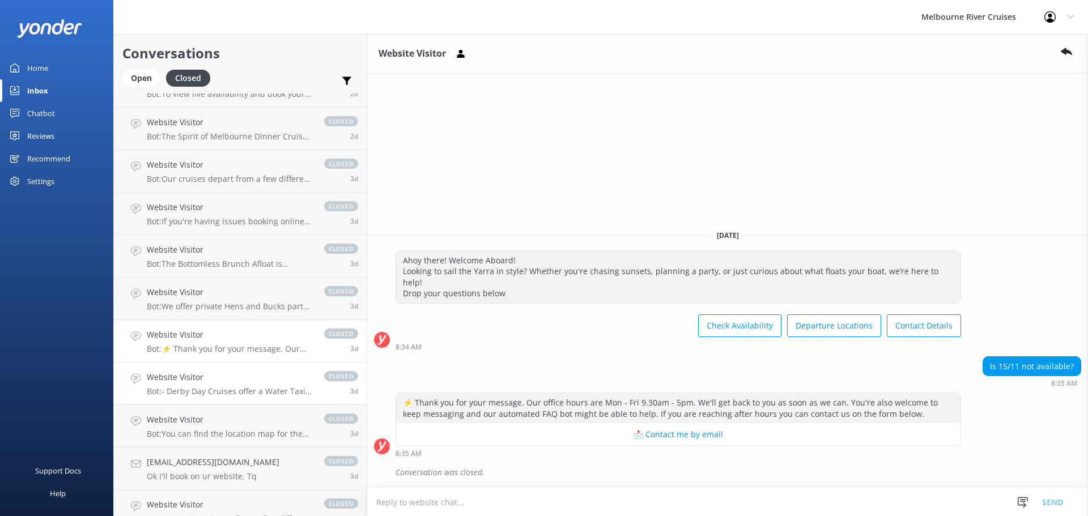
drag, startPoint x: 243, startPoint y: 392, endPoint x: 255, endPoint y: 384, distance: 14.3
click at [243, 392] on p "Bot: - Derby Day Cruises offer a Water Taxi return trip (75 mins) starting from…" at bounding box center [230, 392] width 166 height 10
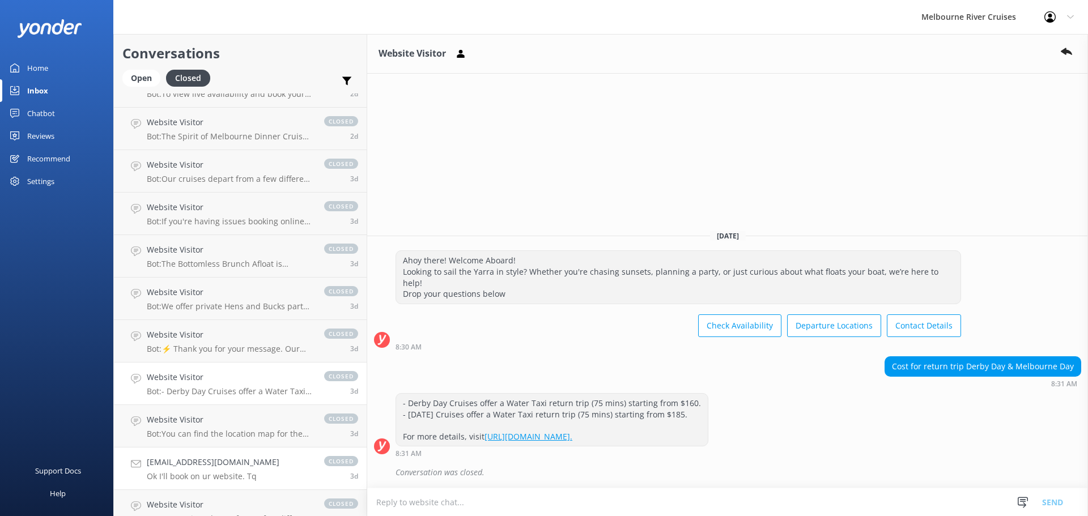
click at [247, 457] on h4 "[EMAIL_ADDRESS][DOMAIN_NAME]" at bounding box center [213, 462] width 133 height 12
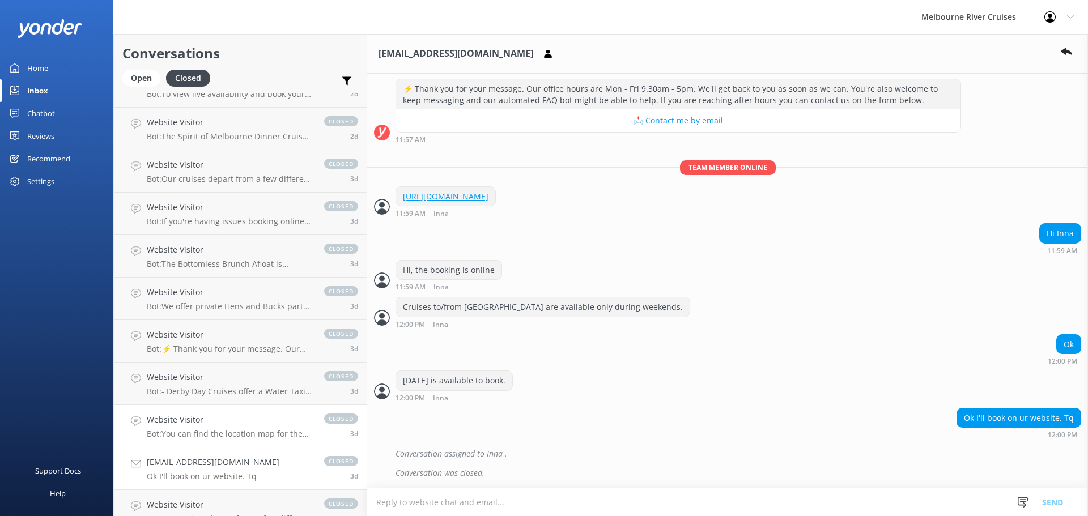
scroll to position [777, 0]
drag, startPoint x: 218, startPoint y: 413, endPoint x: 241, endPoint y: 401, distance: 26.6
click at [218, 413] on link "Website Visitor Bot: You can find the location map for the Parks & Gardens Crui…" at bounding box center [240, 426] width 253 height 43
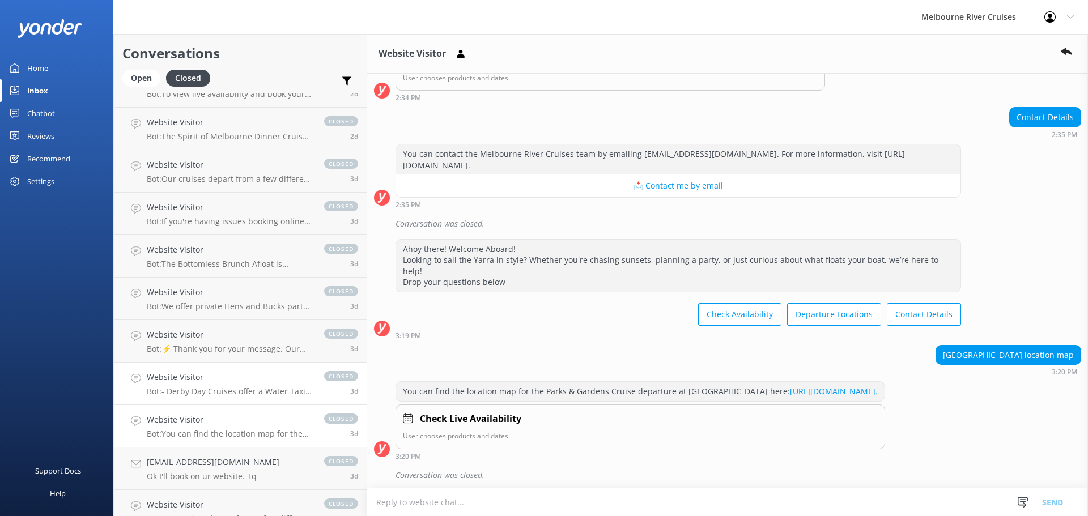
scroll to position [225, 0]
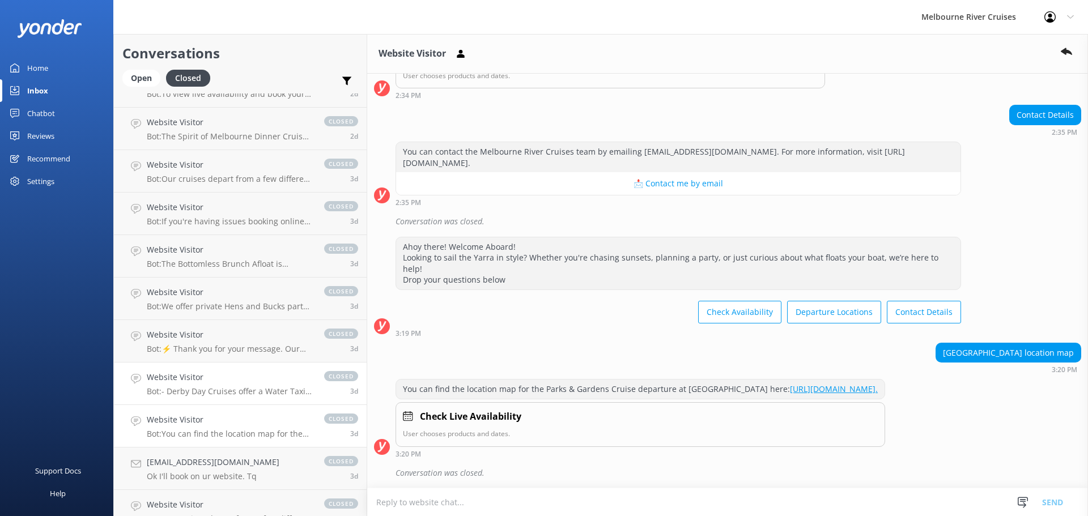
click at [313, 379] on div "closed 3d" at bounding box center [335, 383] width 45 height 25
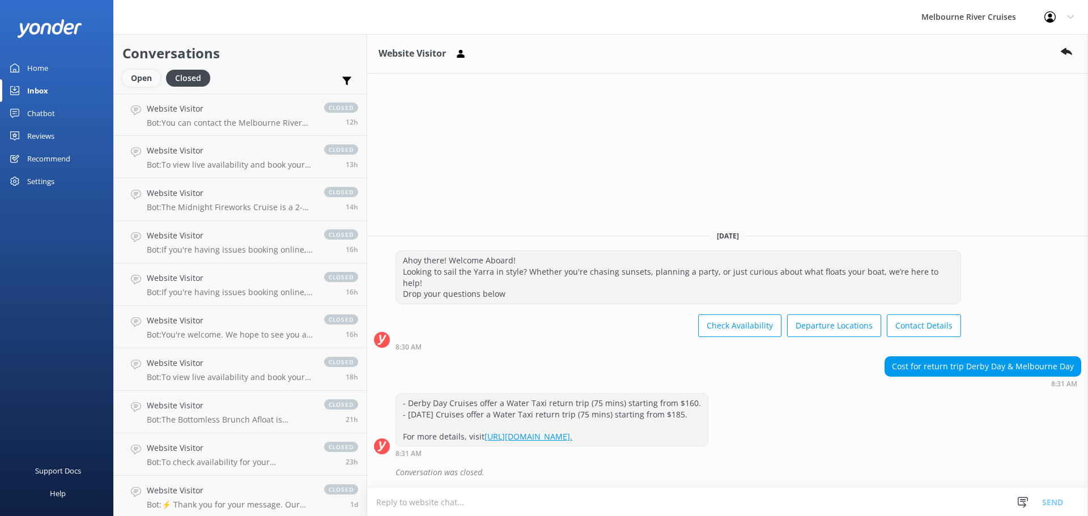
click at [142, 79] on div "Open" at bounding box center [141, 78] width 38 height 17
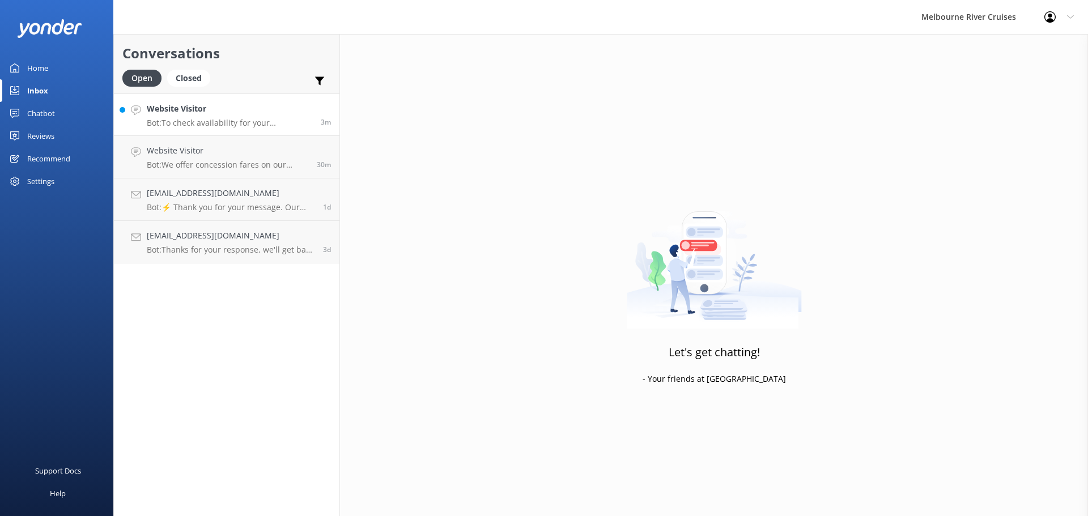
click at [217, 120] on p "Bot: To check availability for your Melbourne River Cruise experience, please v…" at bounding box center [230, 123] width 166 height 10
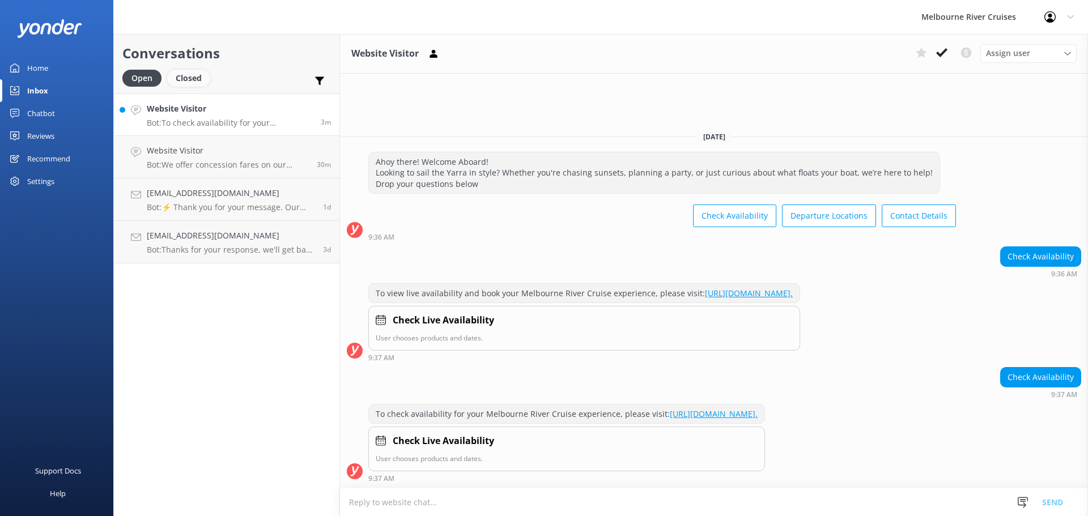
click at [190, 71] on div "Closed" at bounding box center [188, 78] width 43 height 17
